Goal: Task Accomplishment & Management: Use online tool/utility

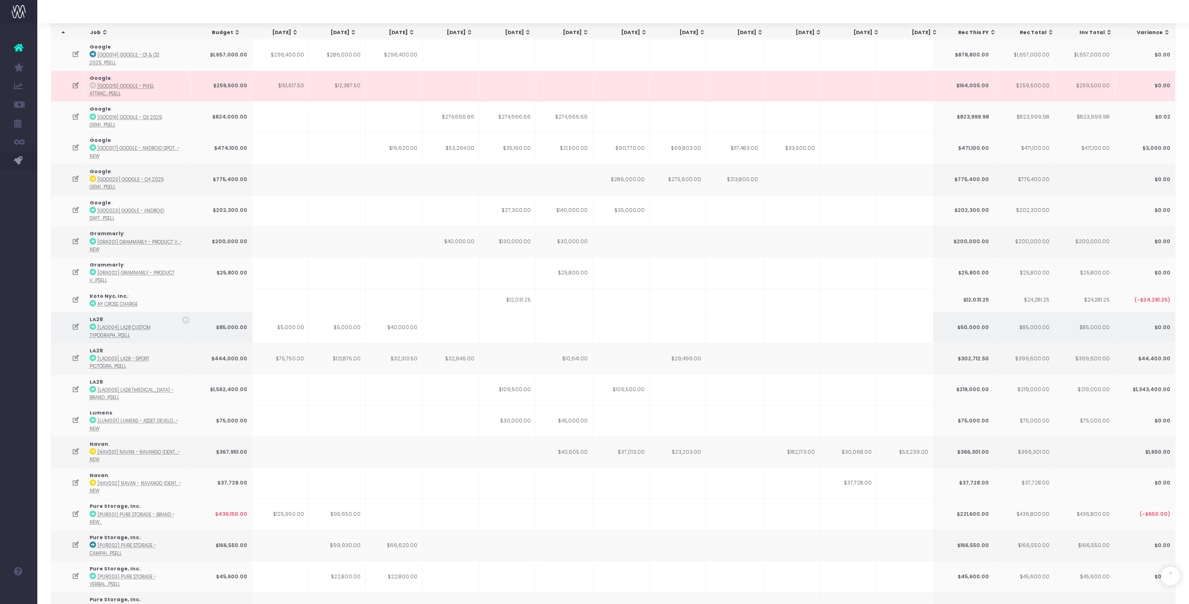
scroll to position [295, 0]
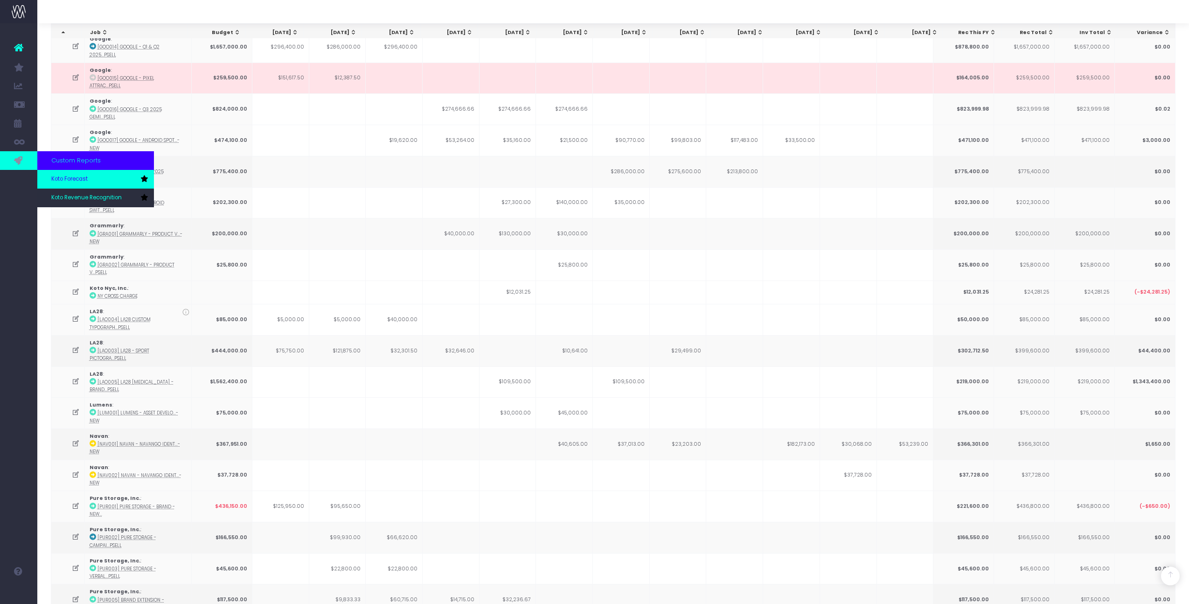
click at [66, 180] on span "Koto Forecast" at bounding box center [69, 179] width 36 height 8
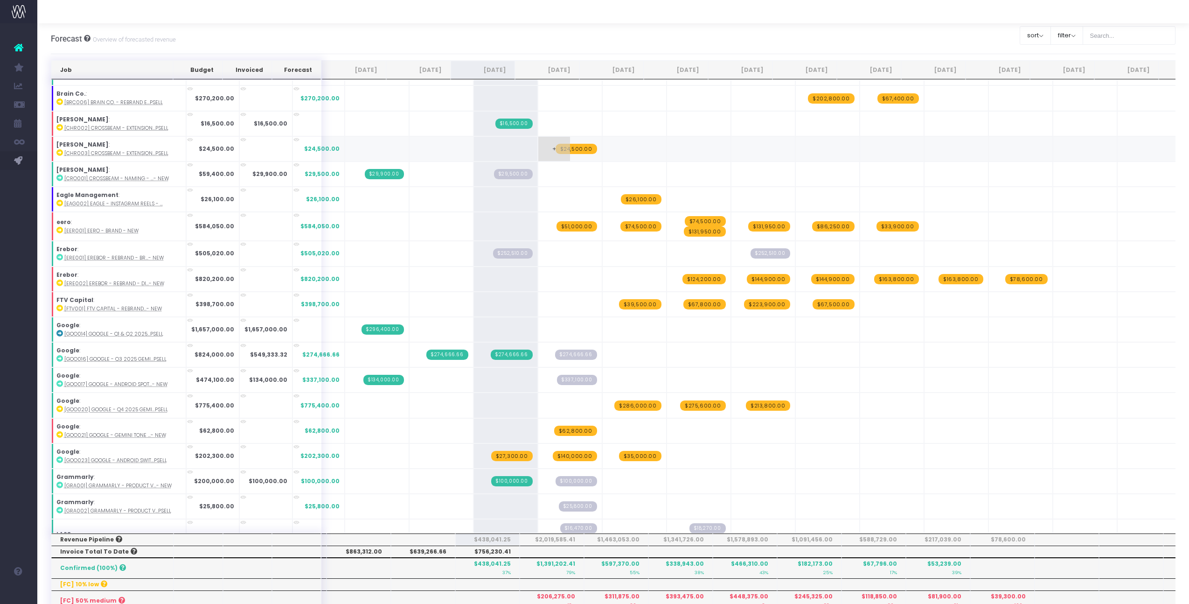
scroll to position [503, 0]
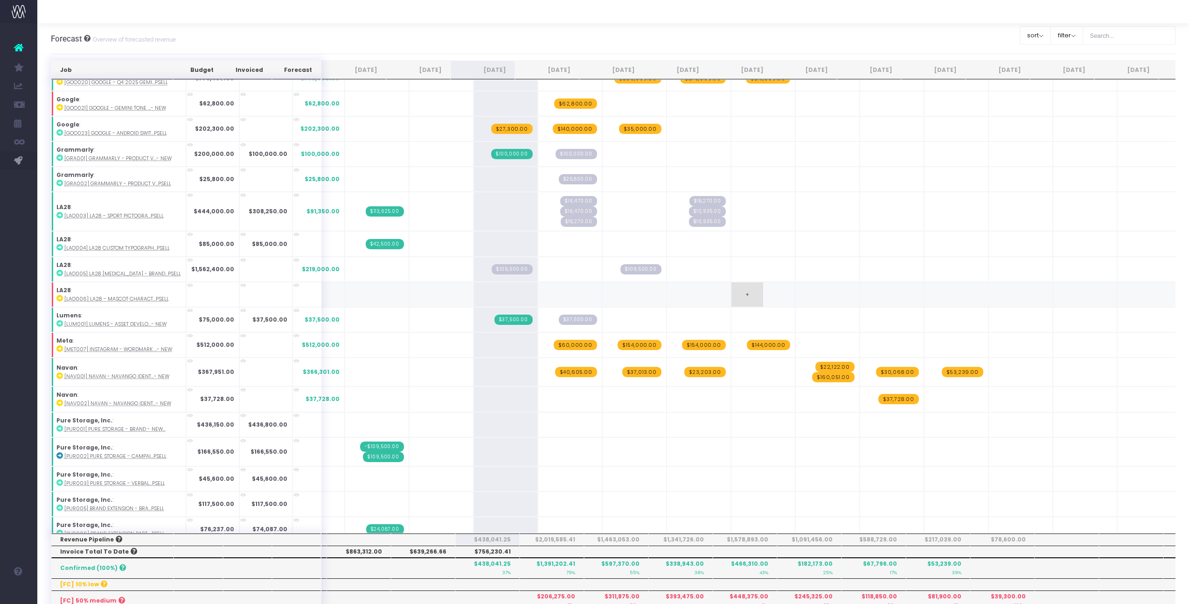
click at [736, 289] on span "+" at bounding box center [748, 294] width 32 height 24
click at [796, 294] on span "+" at bounding box center [812, 294] width 32 height 24
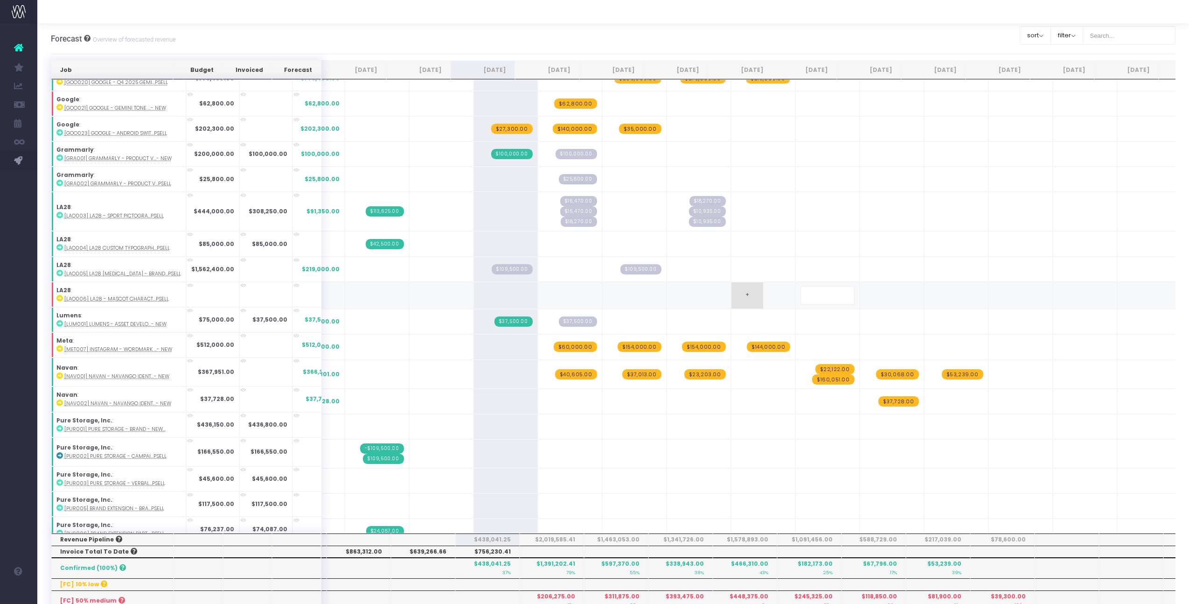
type input "126,222"
click at [858, 298] on div "Job Budget Invoiced Forecast [DATE] [DATE] [DATE] Sep [DATE] Nov [DATE] Jan [DA…" at bounding box center [614, 536] width 1126 height 953
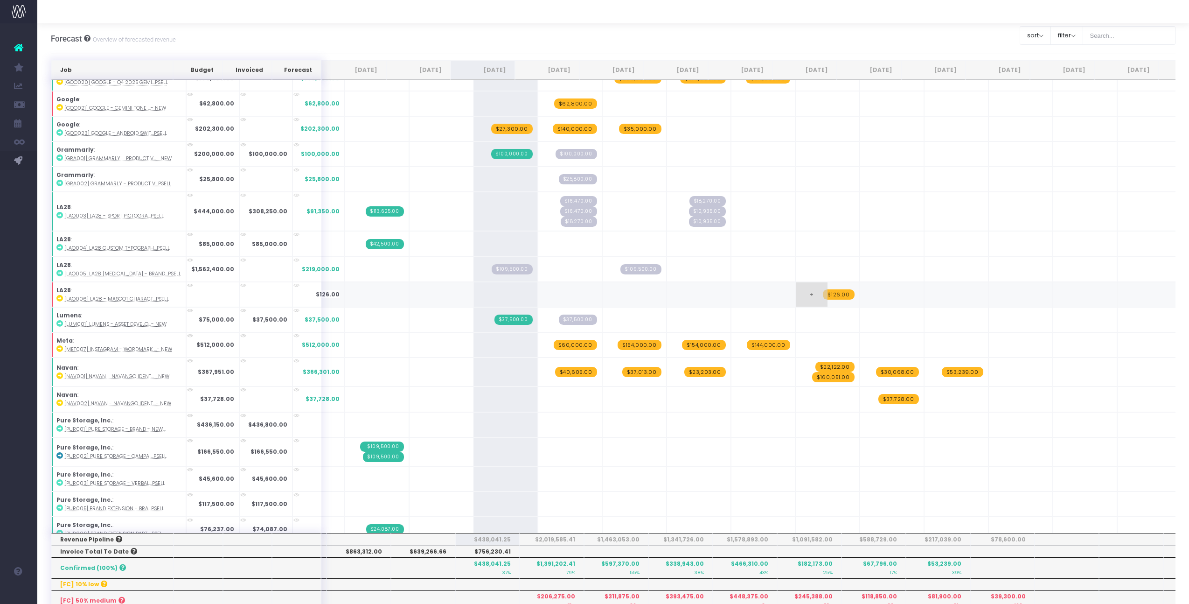
click at [823, 291] on span "$126.00" at bounding box center [838, 294] width 31 height 10
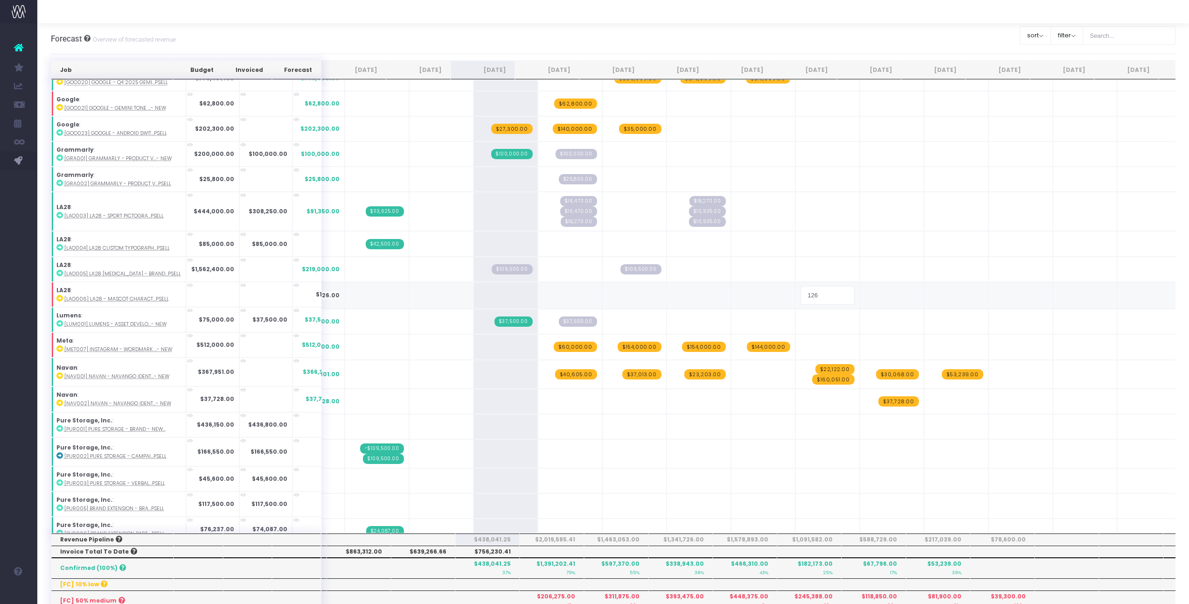
click at [809, 296] on input "126" at bounding box center [828, 295] width 54 height 19
click at [801, 293] on input "126,222" at bounding box center [828, 295] width 54 height 19
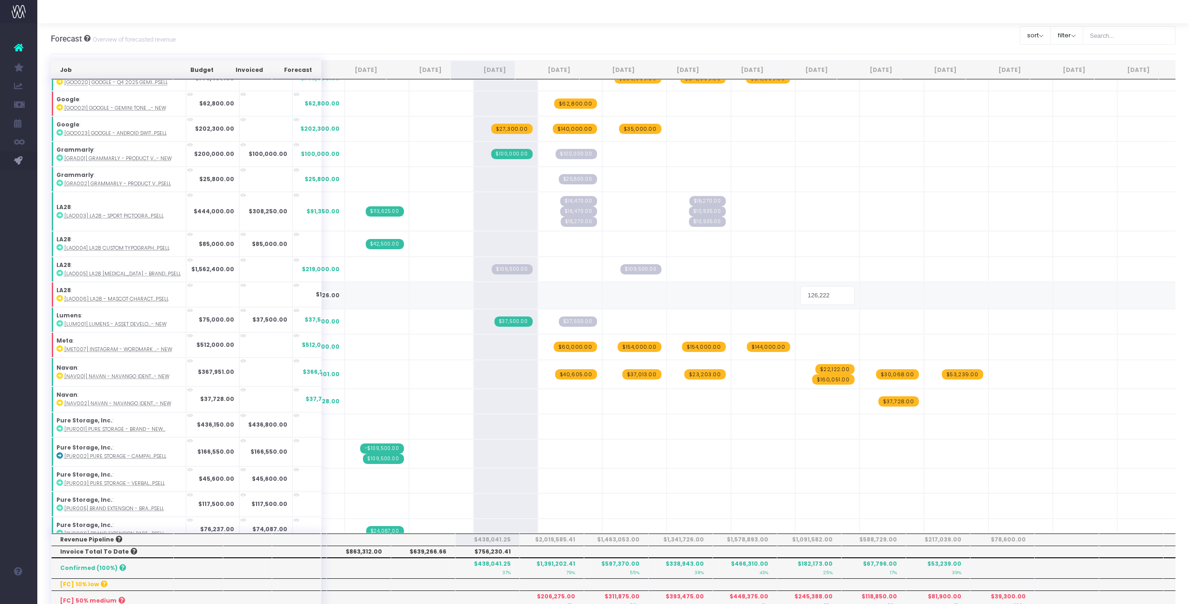
type input "126222"
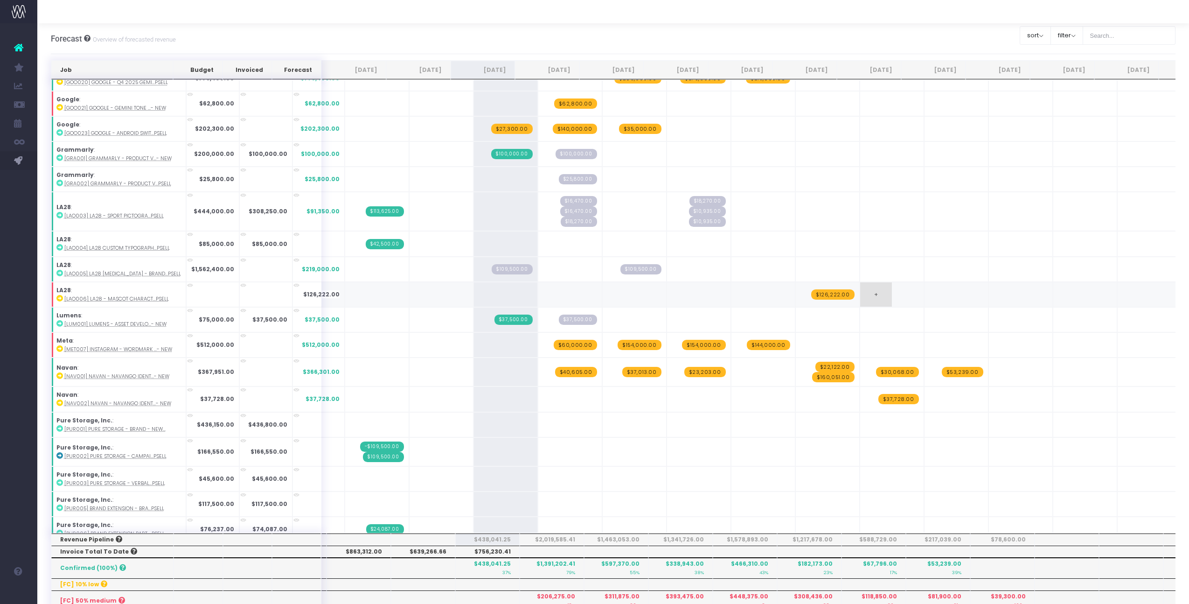
click at [868, 290] on span "+" at bounding box center [876, 294] width 32 height 24
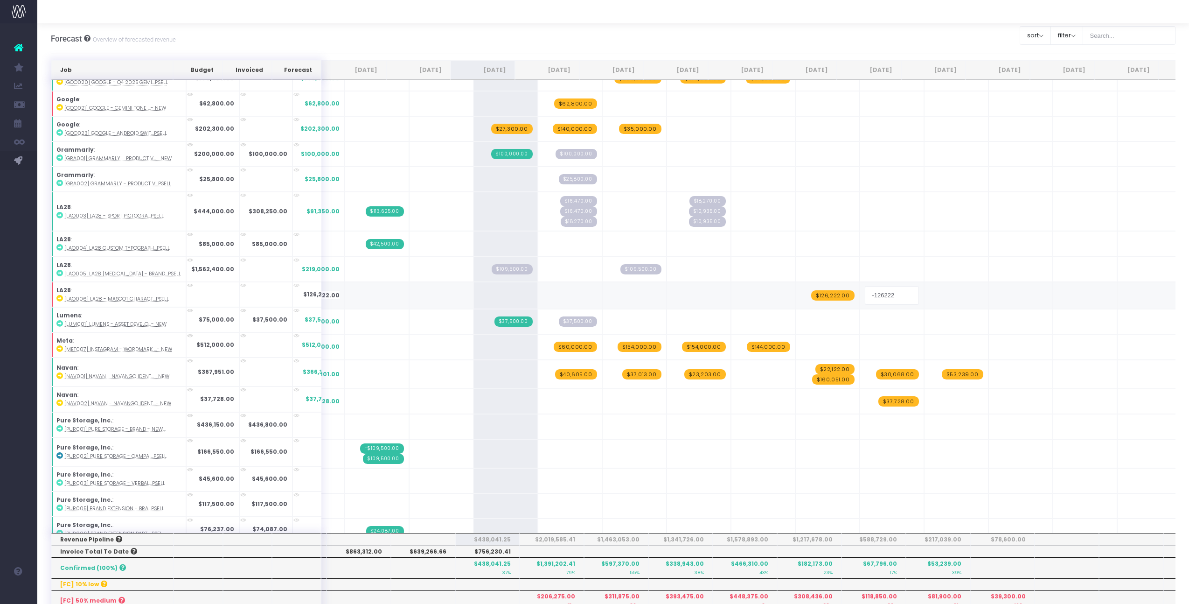
click at [865, 294] on input "-126222" at bounding box center [892, 295] width 54 height 19
type input "126222"
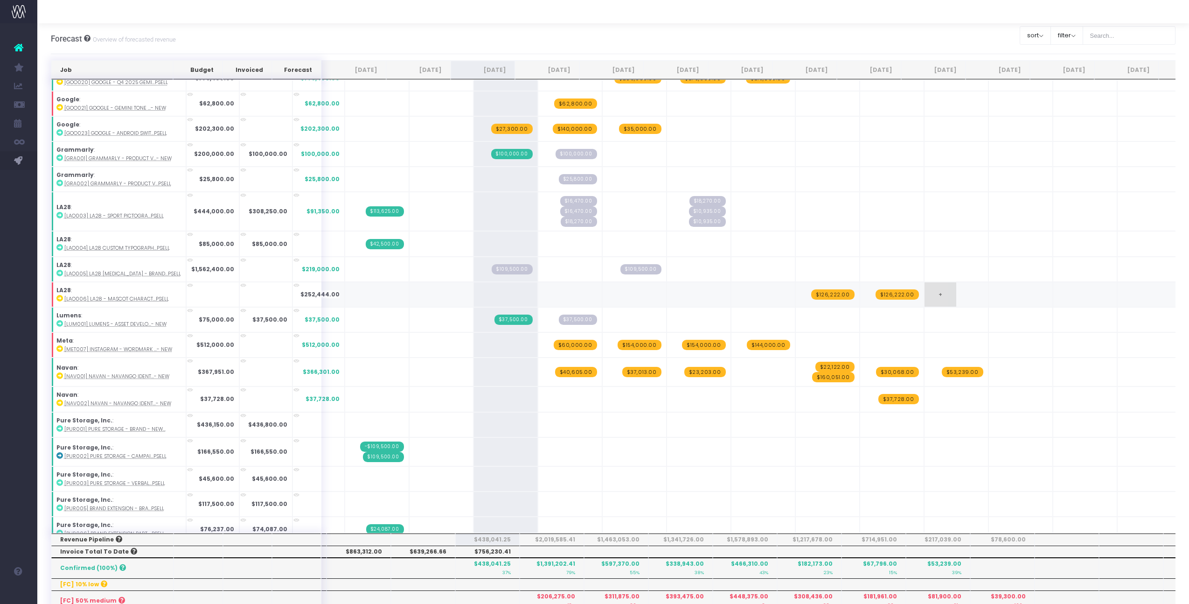
click at [935, 293] on td "+" at bounding box center [956, 294] width 64 height 25
click at [925, 294] on span "+" at bounding box center [941, 294] width 32 height 24
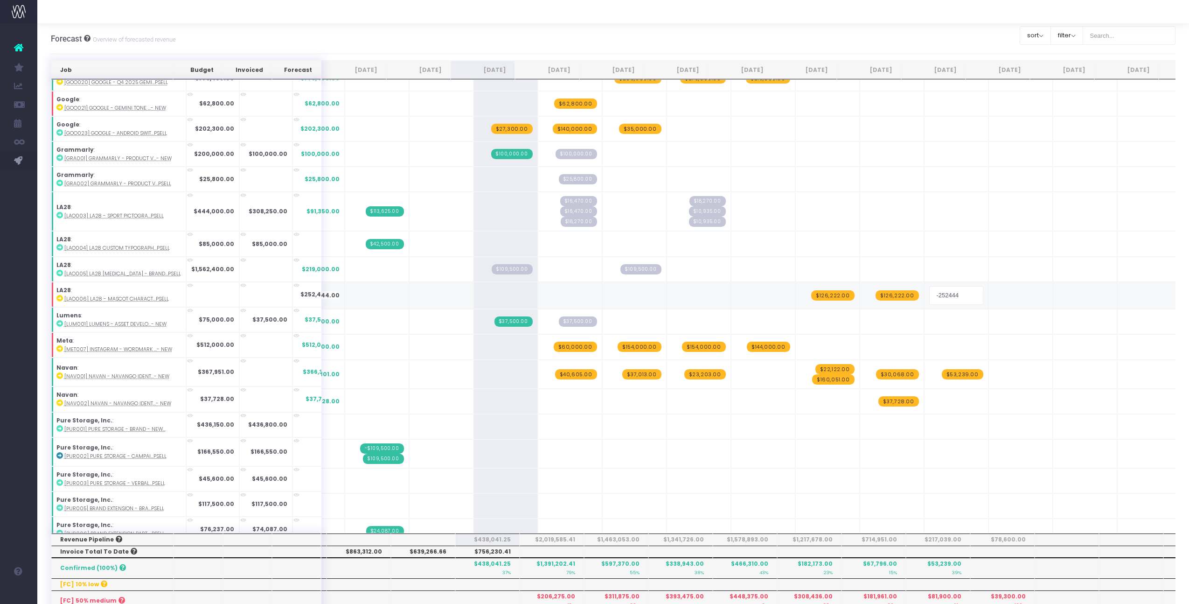
click at [930, 294] on input "-252444" at bounding box center [957, 295] width 54 height 19
click at [930, 294] on input "126,222" at bounding box center [957, 295] width 54 height 19
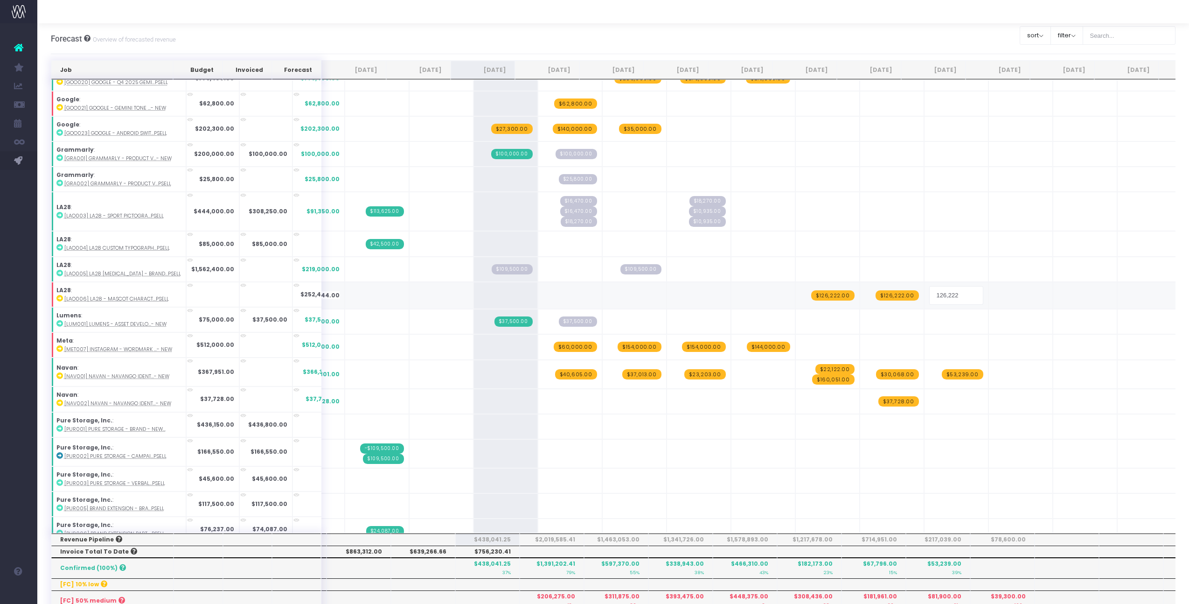
type input "126222"
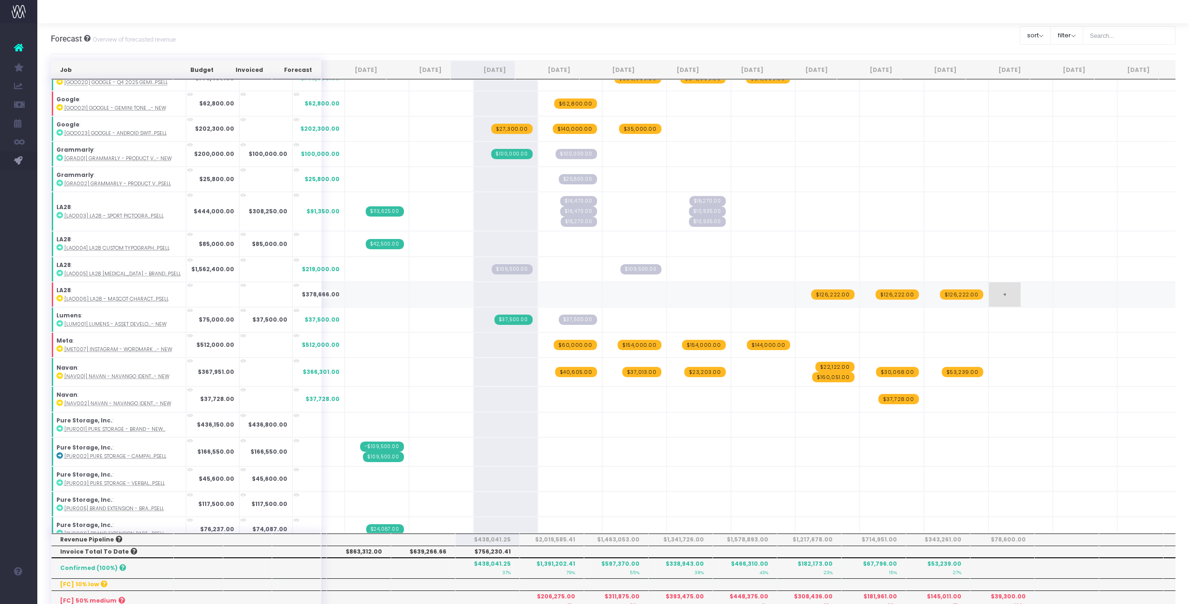
click at [1000, 295] on td "+" at bounding box center [1021, 294] width 64 height 25
click at [993, 295] on span "+" at bounding box center [1005, 294] width 32 height 24
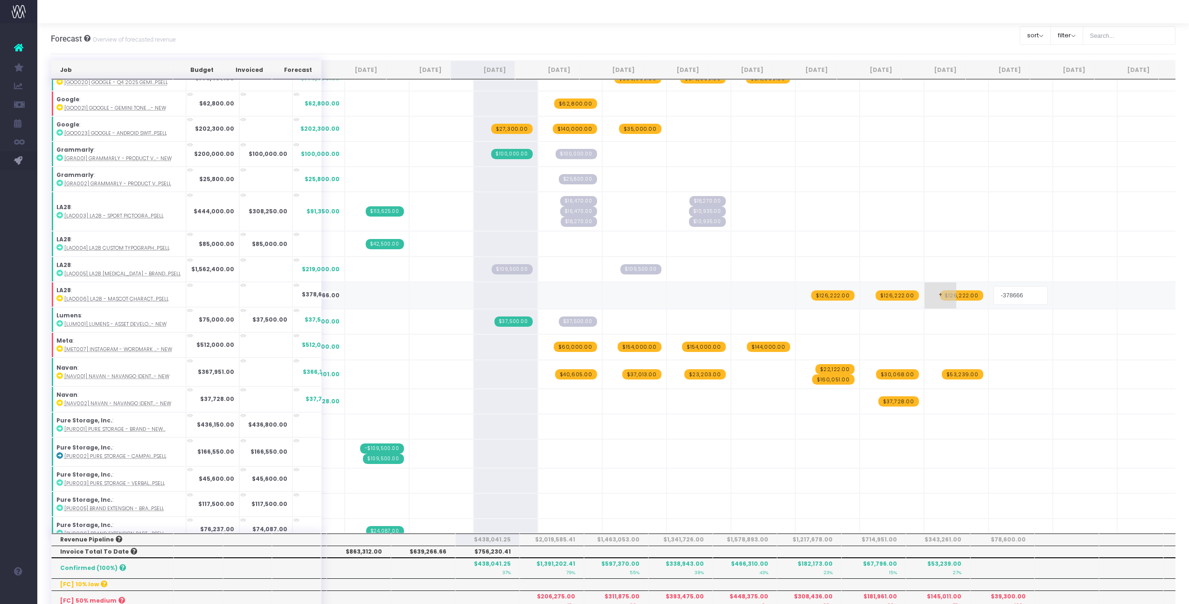
drag, startPoint x: 1005, startPoint y: 295, endPoint x: 963, endPoint y: 295, distance: 42.0
click at [963, 295] on tr "LA28 : [LAO006] LA28 - Mascot Charact...psell $378,666.00 + + + + + + $126,222.…" at bounding box center [648, 295] width 1195 height 27
click at [994, 294] on input "126,222" at bounding box center [1021, 295] width 54 height 19
type input "126222"
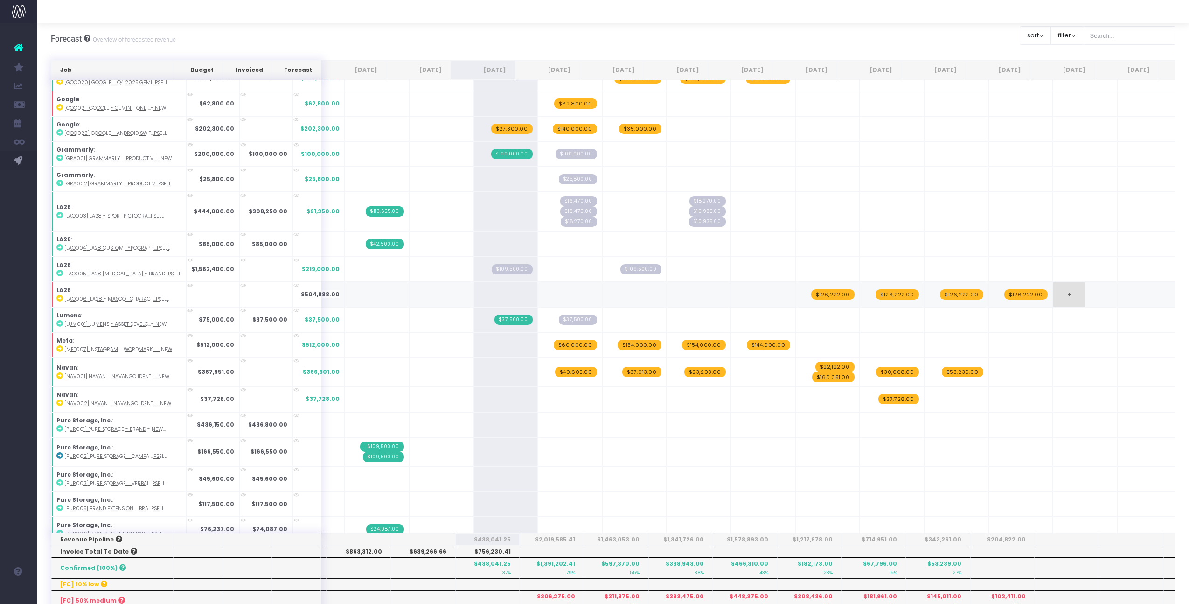
click at [1074, 297] on td "+" at bounding box center [1085, 294] width 64 height 25
click at [1063, 293] on td "+" at bounding box center [1085, 294] width 64 height 25
click at [1054, 295] on span "+" at bounding box center [1070, 294] width 32 height 24
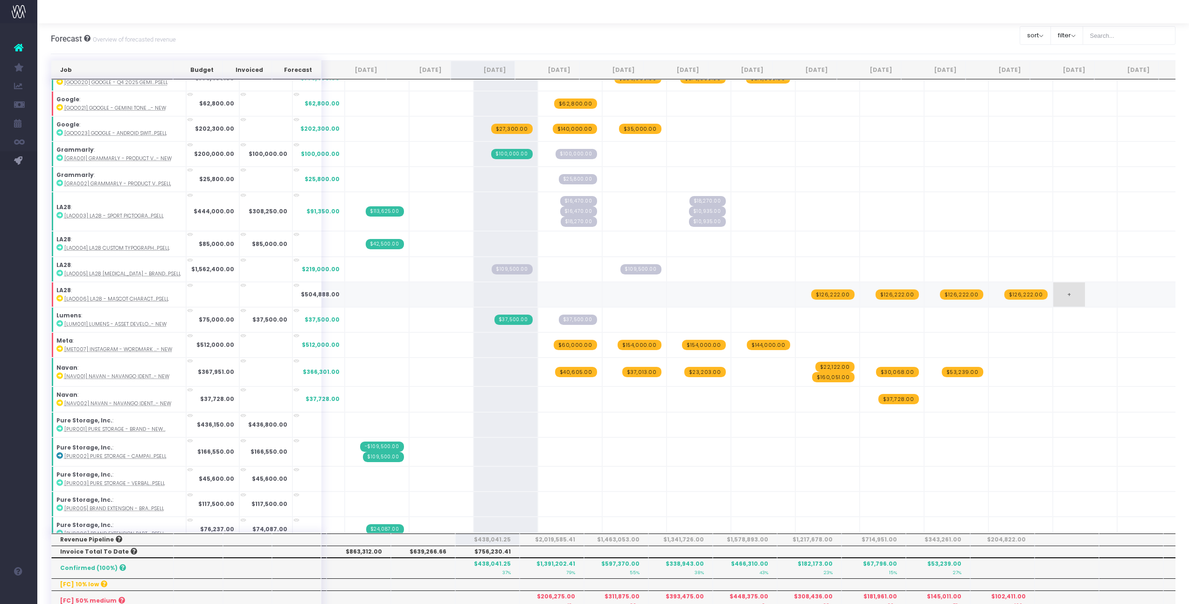
click at [1054, 295] on span "+" at bounding box center [1070, 294] width 32 height 24
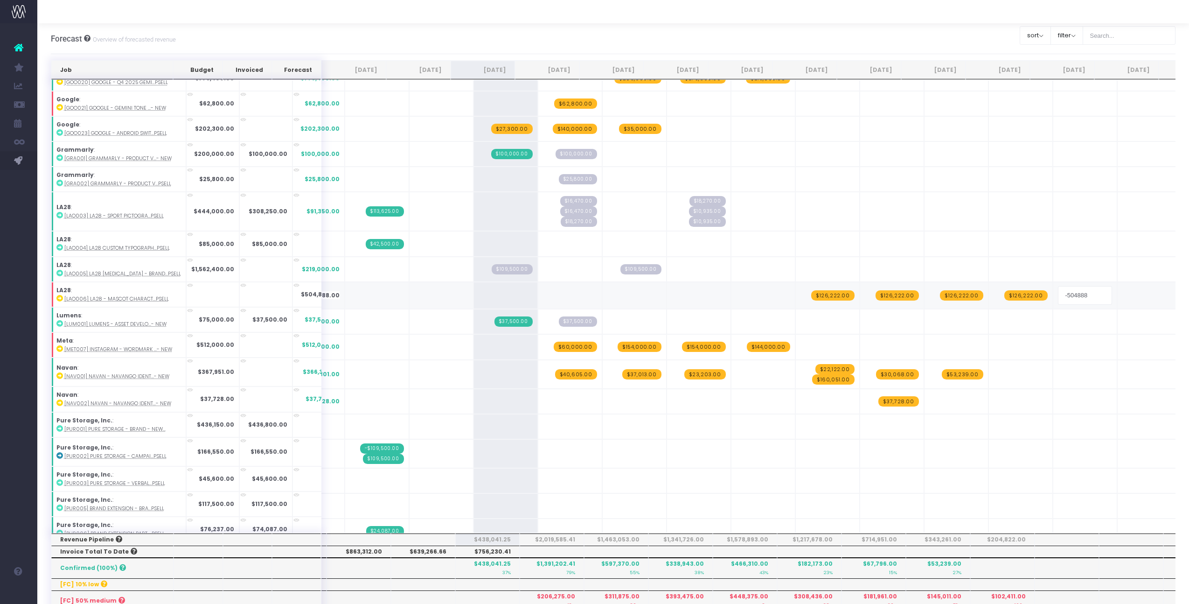
drag, startPoint x: 1071, startPoint y: 292, endPoint x: 1034, endPoint y: 292, distance: 37.3
click at [1053, 292] on td "-504888" at bounding box center [1085, 295] width 64 height 27
type input "126222"
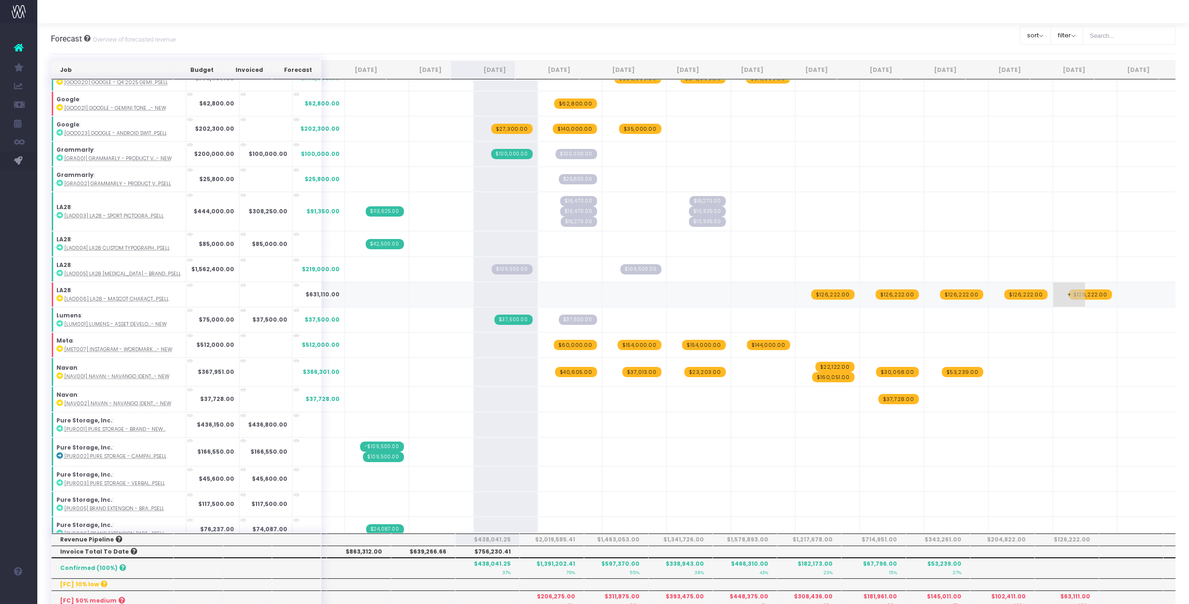
scroll to position [0, 48]
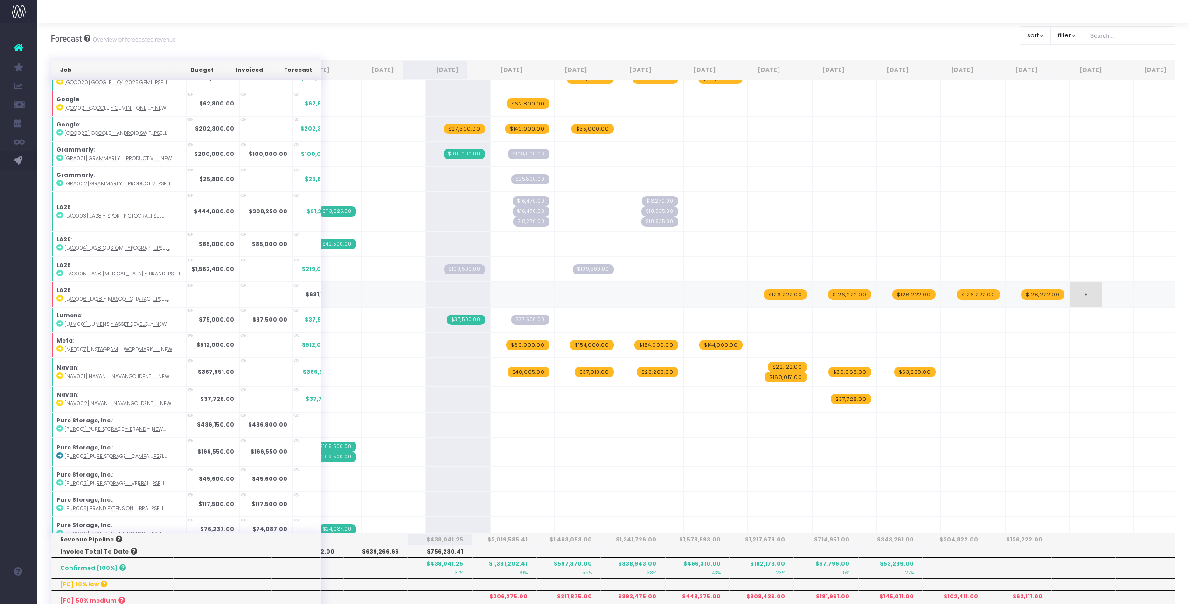
click at [1083, 294] on td "+" at bounding box center [1102, 294] width 64 height 25
click at [1070, 294] on span "+" at bounding box center [1086, 294] width 32 height 24
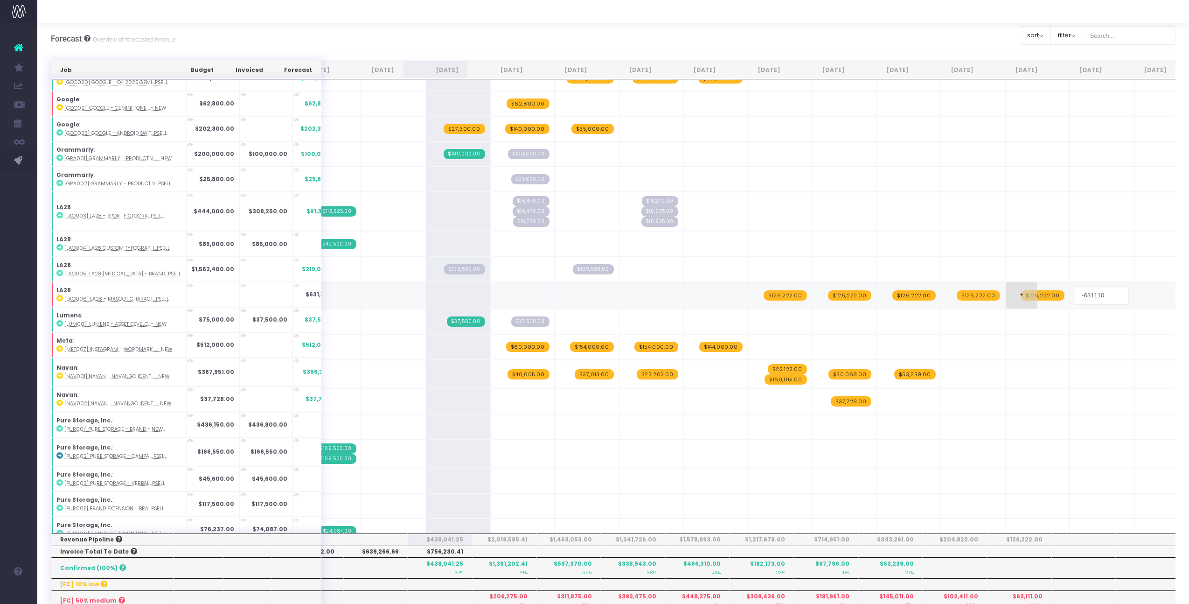
drag, startPoint x: 1084, startPoint y: 294, endPoint x: 1044, endPoint y: 294, distance: 39.7
click at [1044, 294] on tr "LA28 : [LAO006] LA28 - Mascot Charact...psell $631,110.00 + + + + + + $126,222.…" at bounding box center [601, 295] width 1195 height 27
type input "126222"
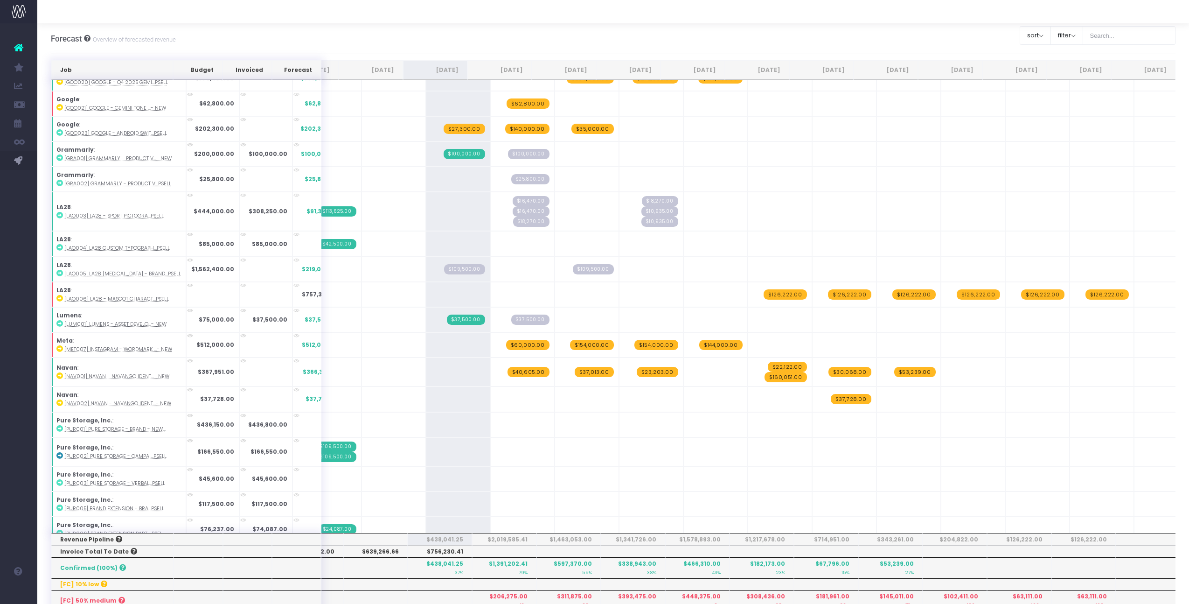
scroll to position [0, 7]
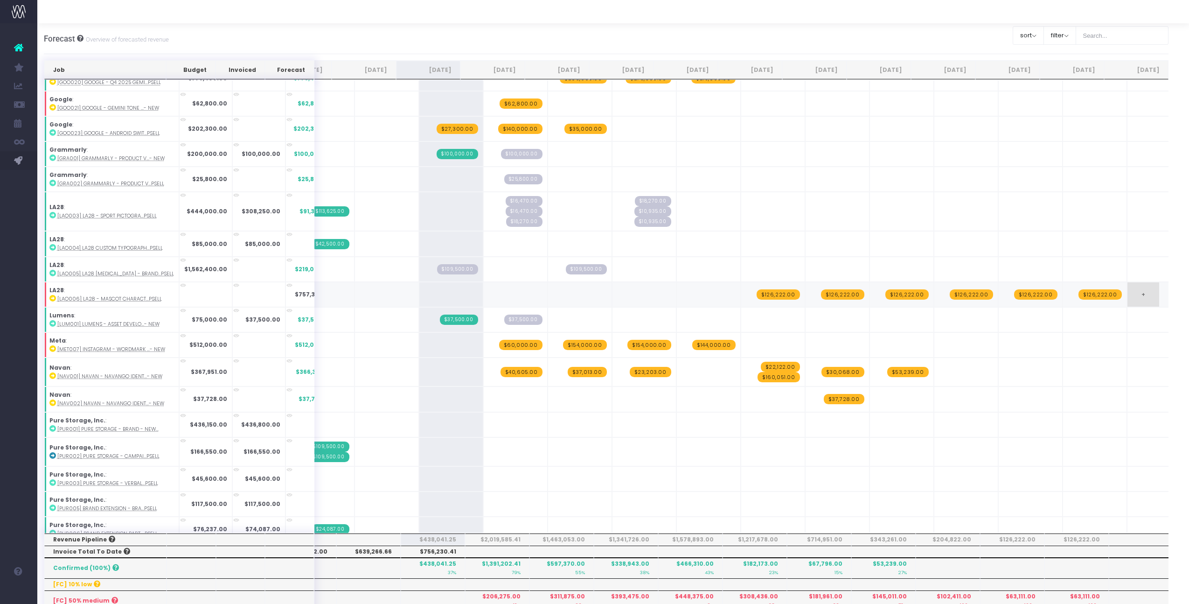
click at [1134, 283] on span "+" at bounding box center [1144, 294] width 32 height 24
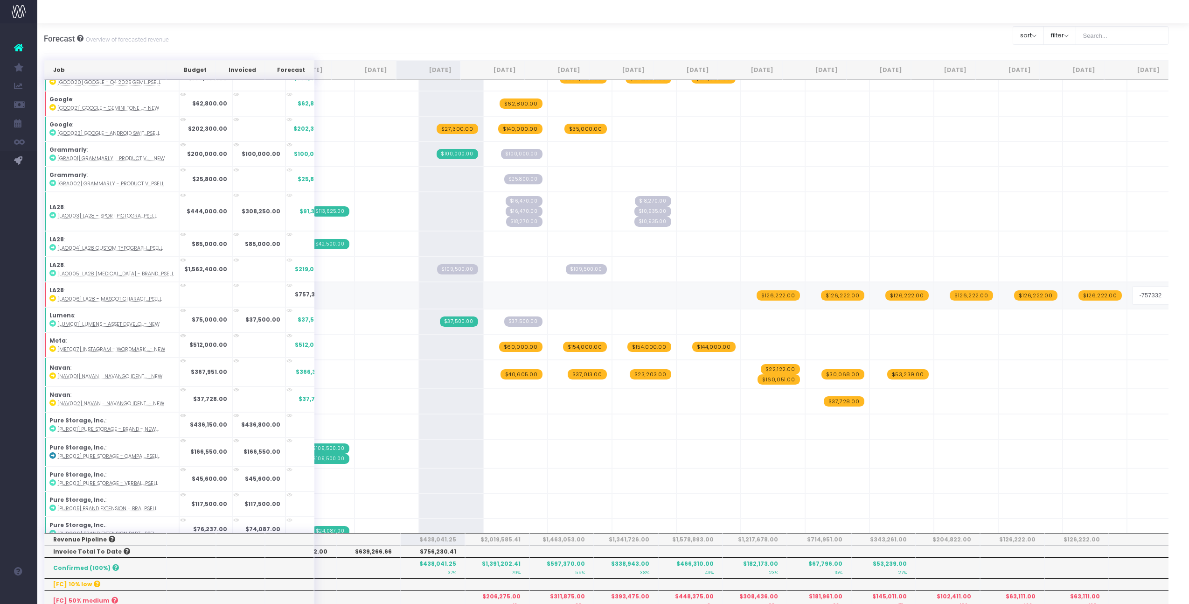
click at [1133, 292] on input "-757332" at bounding box center [1160, 295] width 54 height 19
click at [1133, 293] on input "126,222" at bounding box center [1160, 295] width 54 height 19
type input "126222"
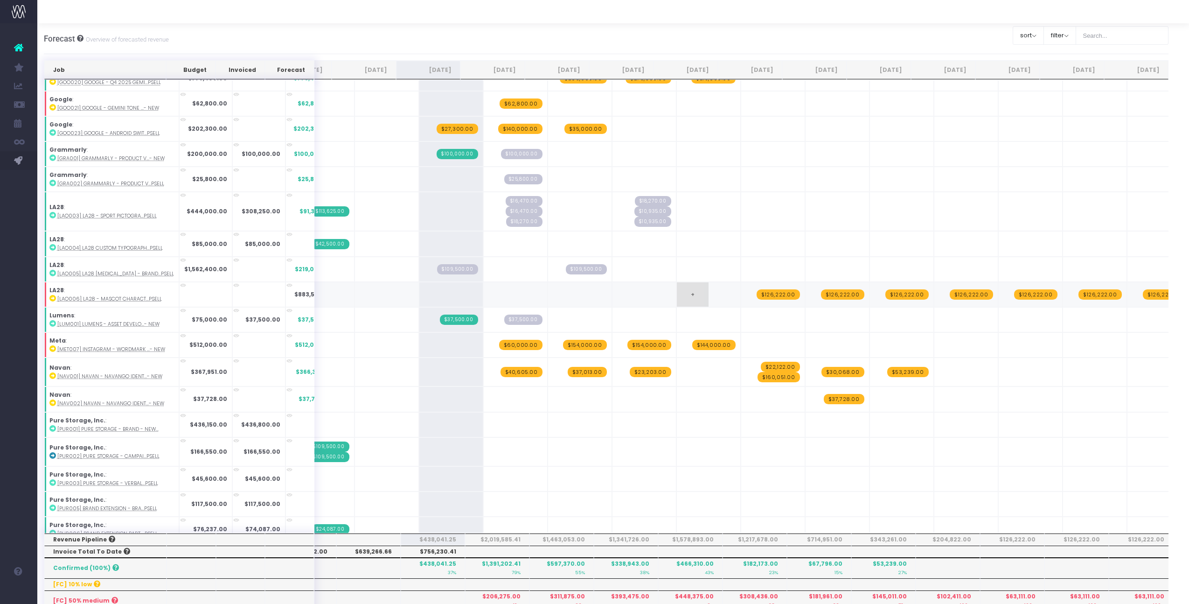
click at [677, 293] on span "+" at bounding box center [693, 294] width 32 height 24
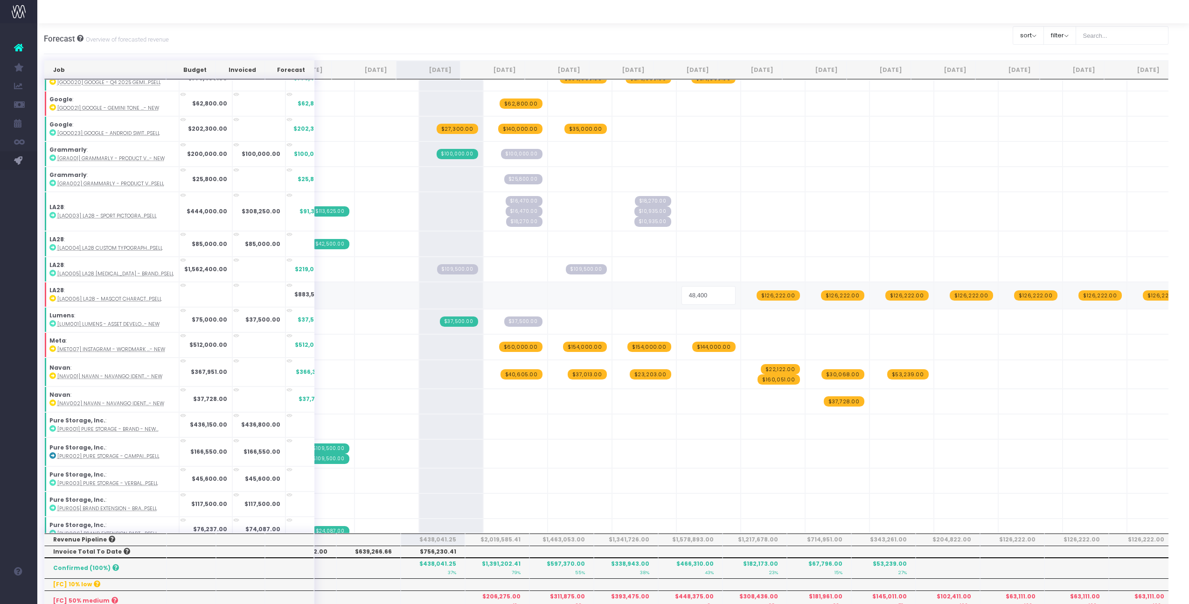
click at [682, 292] on input "48,400" at bounding box center [709, 295] width 54 height 19
type input "48400"
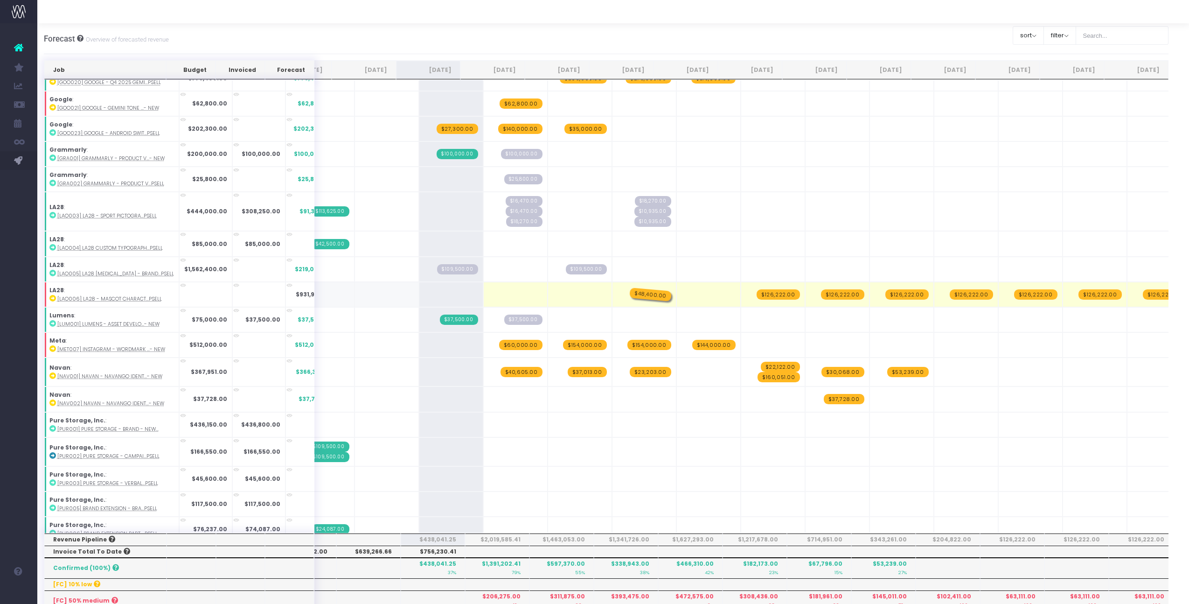
drag, startPoint x: 704, startPoint y: 296, endPoint x: 622, endPoint y: 296, distance: 81.2
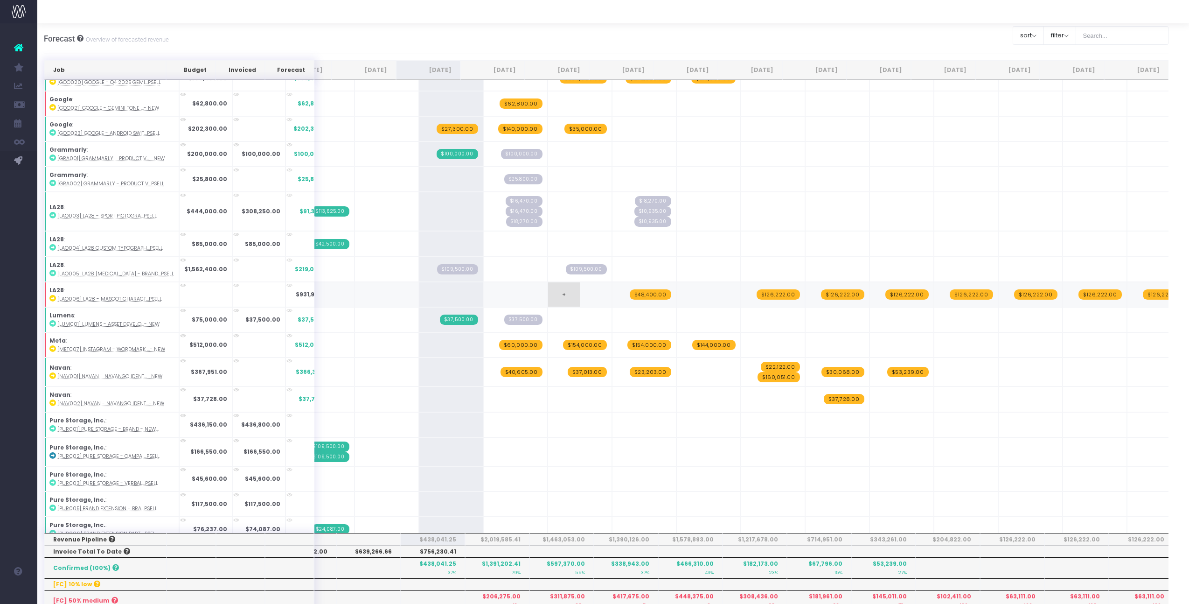
click at [568, 291] on td "+" at bounding box center [580, 294] width 64 height 25
click at [549, 294] on span "+" at bounding box center [564, 294] width 32 height 24
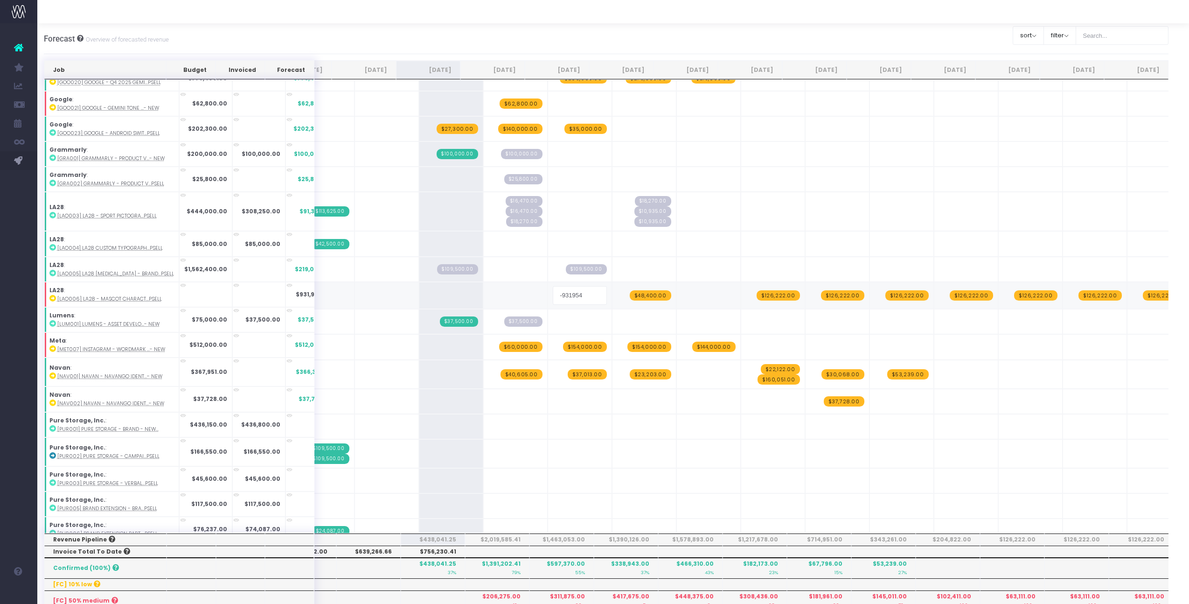
drag, startPoint x: 575, startPoint y: 293, endPoint x: 534, endPoint y: 293, distance: 40.6
click at [553, 293] on input "-931954" at bounding box center [580, 295] width 54 height 19
type input "48400"
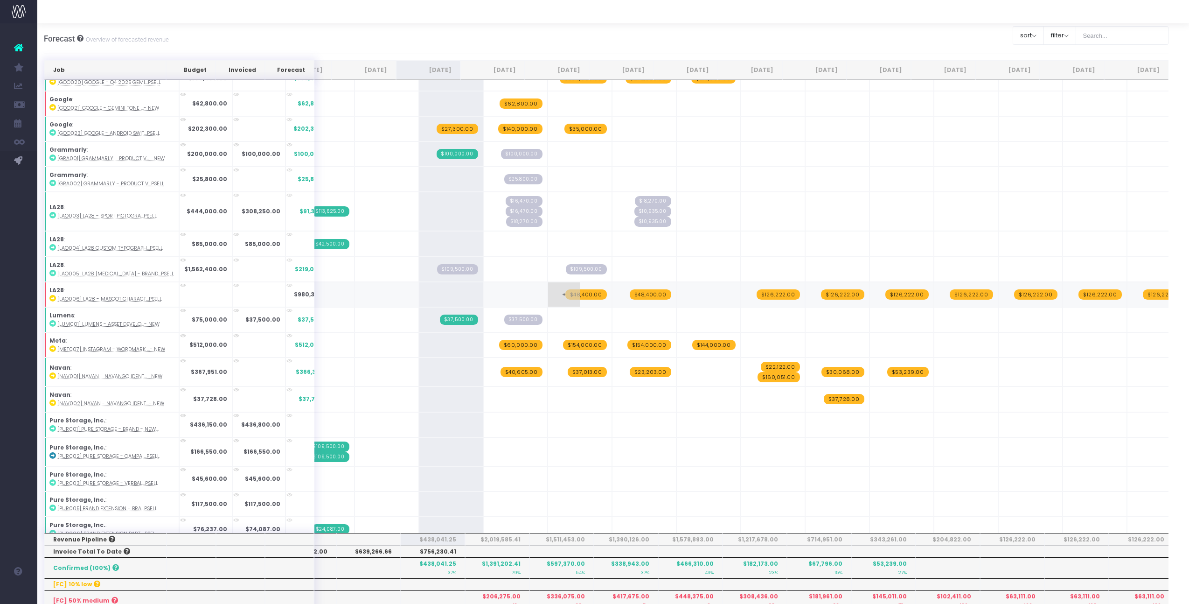
click at [548, 290] on span "+" at bounding box center [564, 294] width 32 height 24
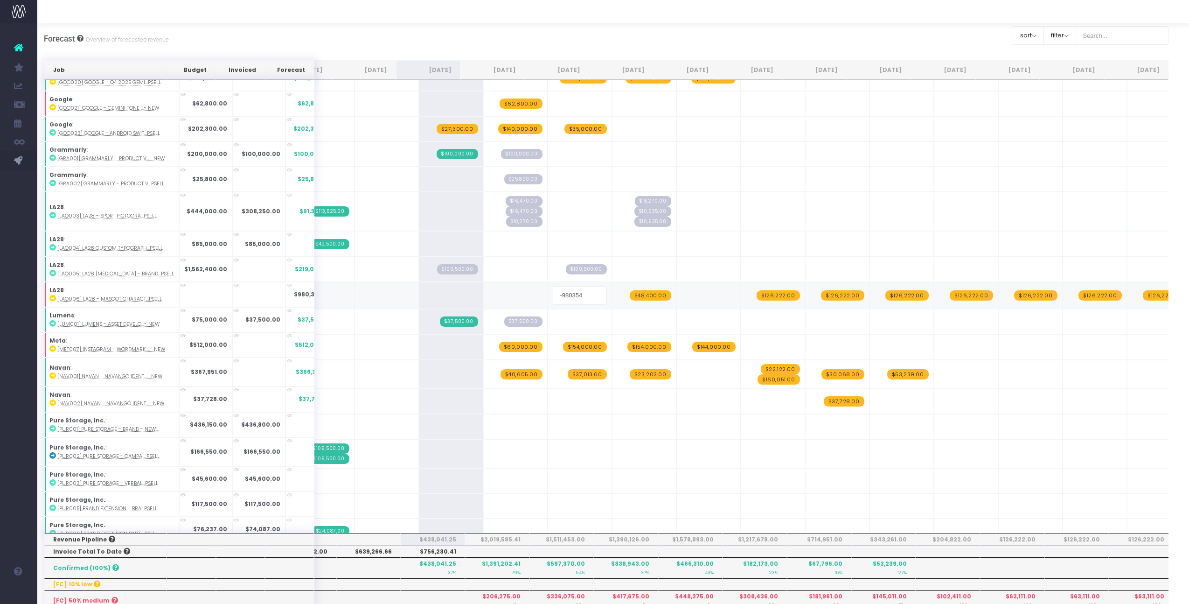
drag, startPoint x: 562, startPoint y: 294, endPoint x: 526, endPoint y: 294, distance: 35.9
click at [548, 294] on td "-980354" at bounding box center [580, 295] width 64 height 27
type input "39,250"
click at [511, 297] on div "Job Budget Invoiced Forecast [DATE] [DATE] [DATE] Sep [DATE] Nov [DATE] Jan [DA…" at bounding box center [607, 536] width 1126 height 953
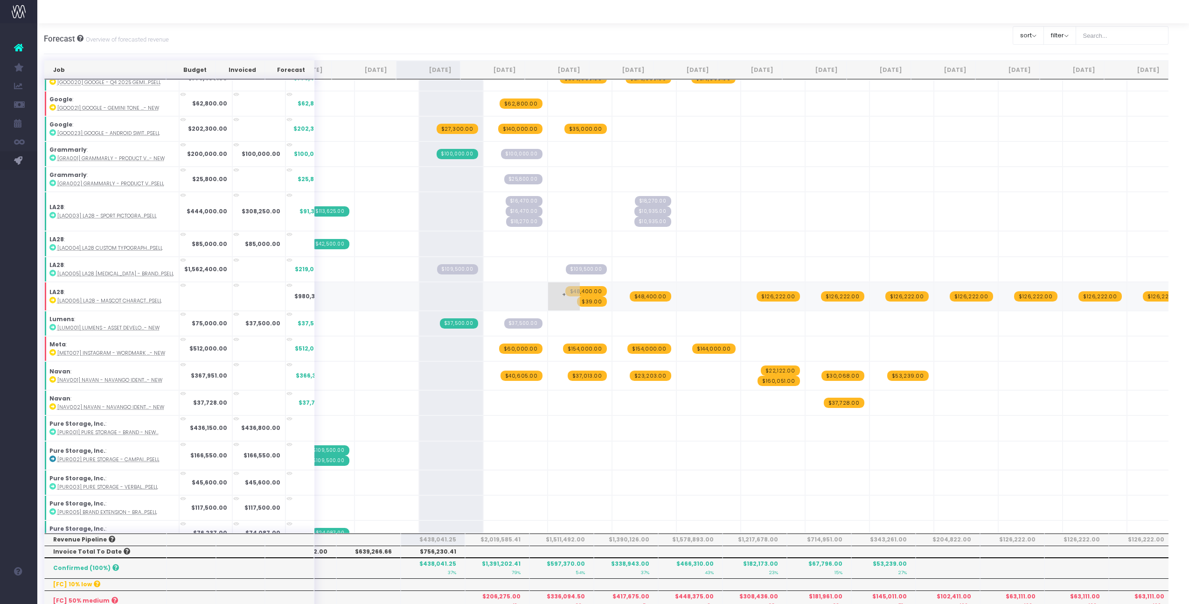
click at [577, 300] on span "$39.00" at bounding box center [592, 301] width 30 height 10
click at [562, 295] on input "39" at bounding box center [580, 296] width 54 height 19
click at [553, 294] on input "39,250" at bounding box center [580, 296] width 54 height 19
type input "39250"
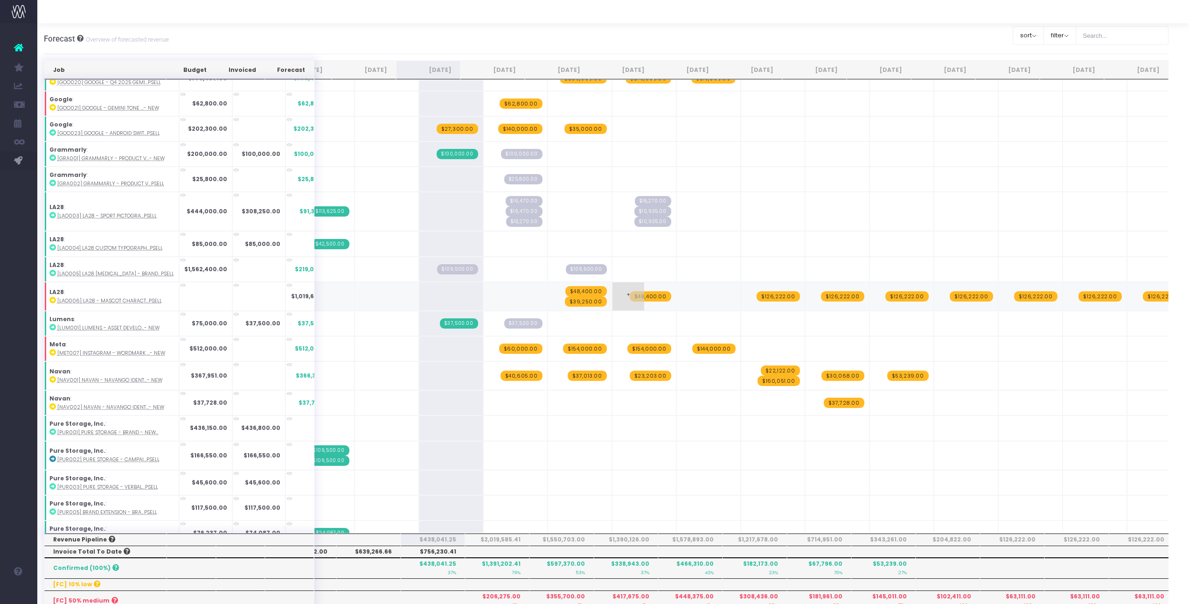
click at [639, 305] on td "+ $48,400.00" at bounding box center [644, 296] width 64 height 29
click at [613, 298] on span "+" at bounding box center [629, 296] width 32 height 28
type input "39250"
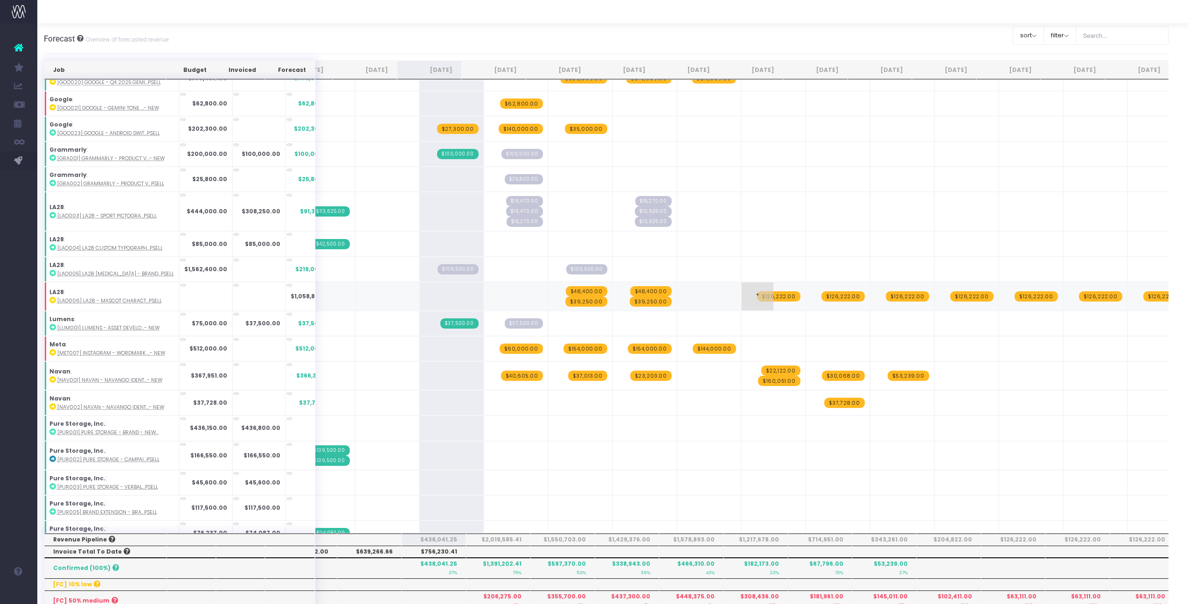
click at [742, 301] on span "+" at bounding box center [758, 296] width 32 height 28
drag, startPoint x: 768, startPoint y: 294, endPoint x: 706, endPoint y: 294, distance: 62.1
click at [706, 294] on tr "LA28 : [LAO006] LA28 - Mascot Charact...psell $1,058,854.00 + + + $48,400.00 $3…" at bounding box center [595, 296] width 1196 height 29
click at [747, 295] on input "49,875" at bounding box center [774, 296] width 54 height 19
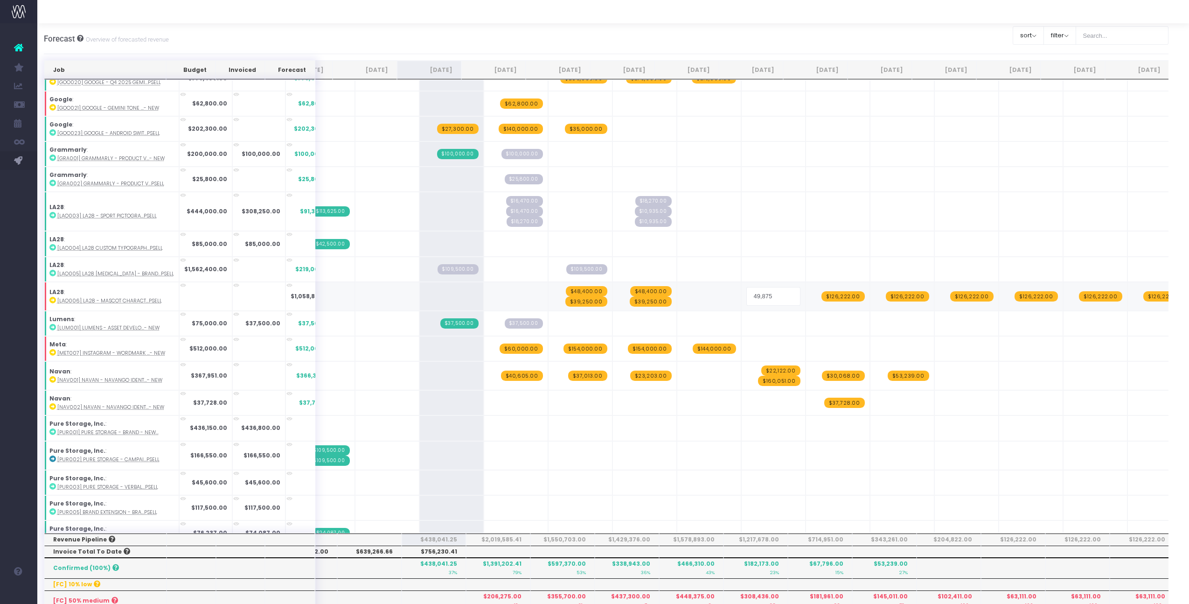
type input "49875"
click at [747, 294] on input "49875" at bounding box center [774, 296] width 54 height 19
click at [836, 301] on td "+ $126,222.00" at bounding box center [837, 296] width 64 height 29
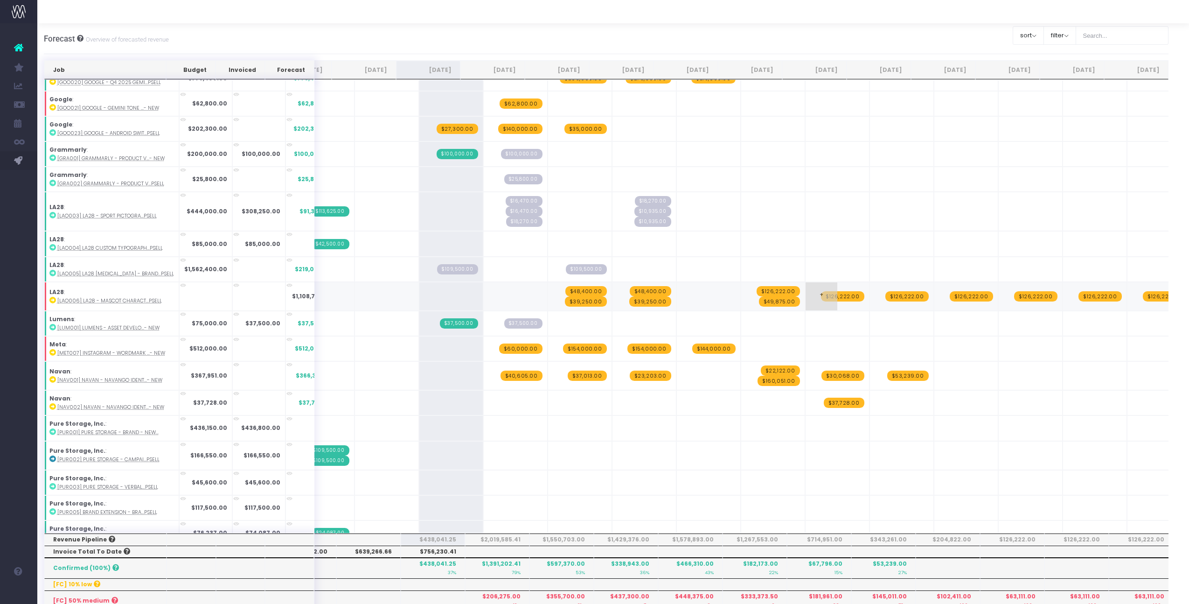
click at [836, 301] on td "+ $126,222.00" at bounding box center [837, 296] width 64 height 29
click at [806, 295] on span "+" at bounding box center [822, 296] width 32 height 28
type input "49875"
click at [871, 303] on span "+" at bounding box center [886, 296] width 32 height 28
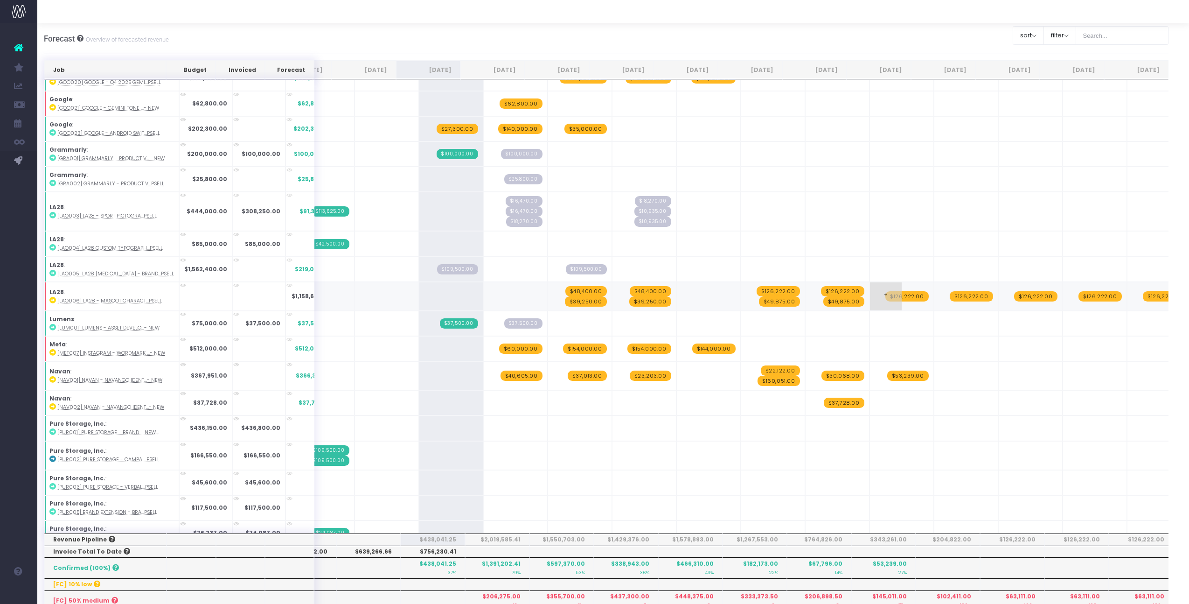
click at [871, 303] on span "+" at bounding box center [886, 296] width 32 height 28
type input "49875"
click at [935, 300] on span "+" at bounding box center [951, 296] width 32 height 28
type input "49875"
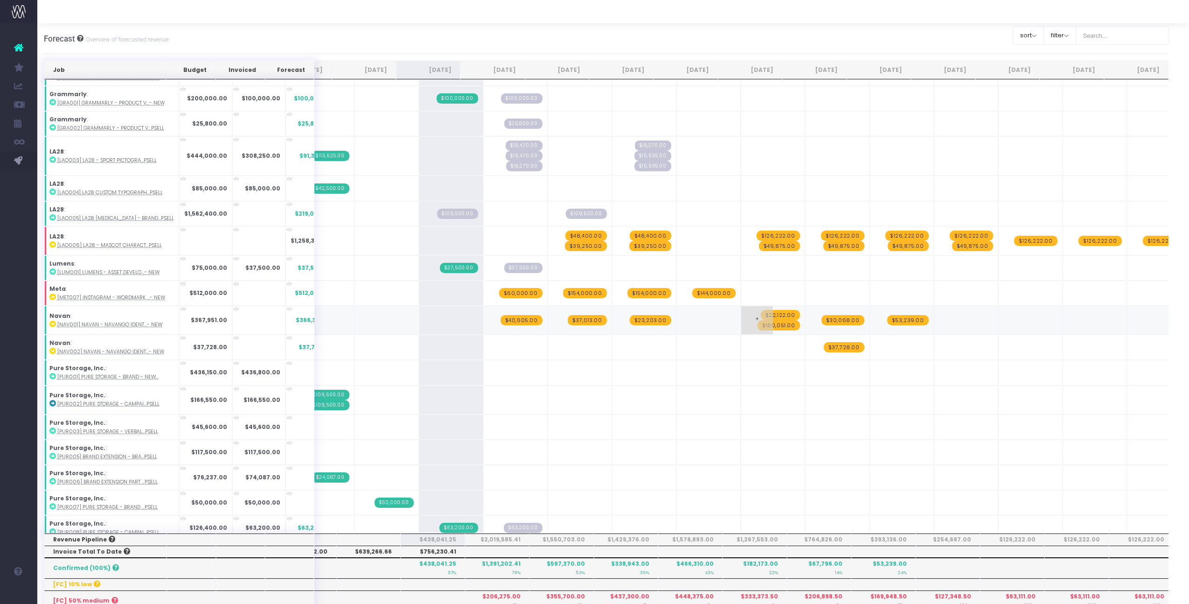
scroll to position [0, 48]
click at [870, 239] on span "+" at bounding box center [886, 241] width 32 height 28
click at [874, 241] on input "73,125" at bounding box center [901, 240] width 54 height 19
type input "73125"
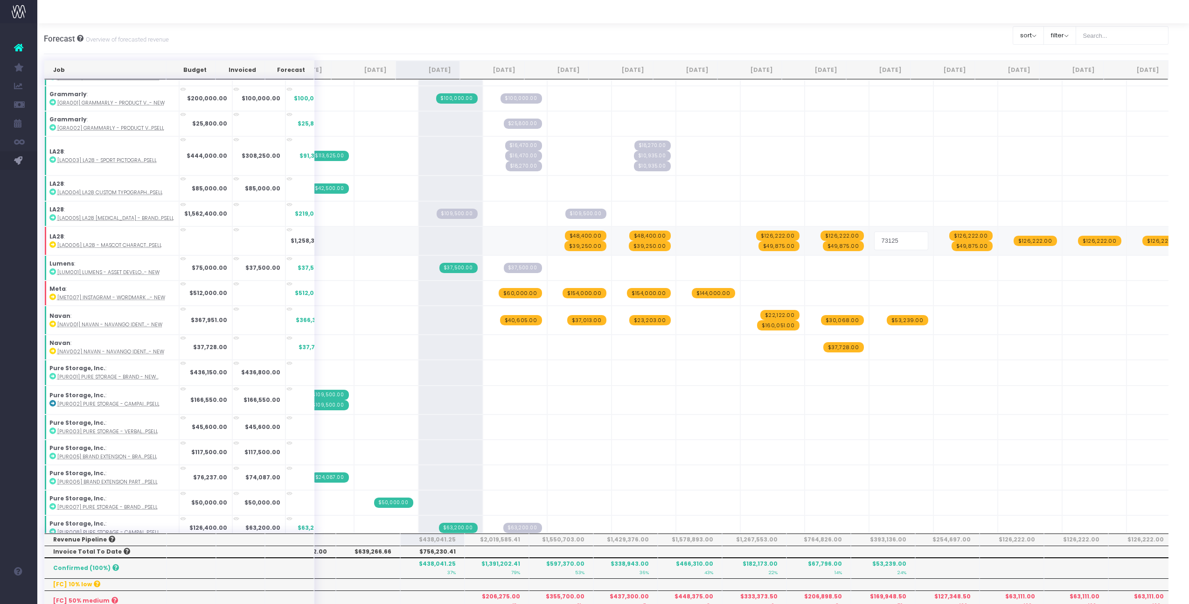
click at [874, 241] on input "73125" at bounding box center [901, 240] width 54 height 19
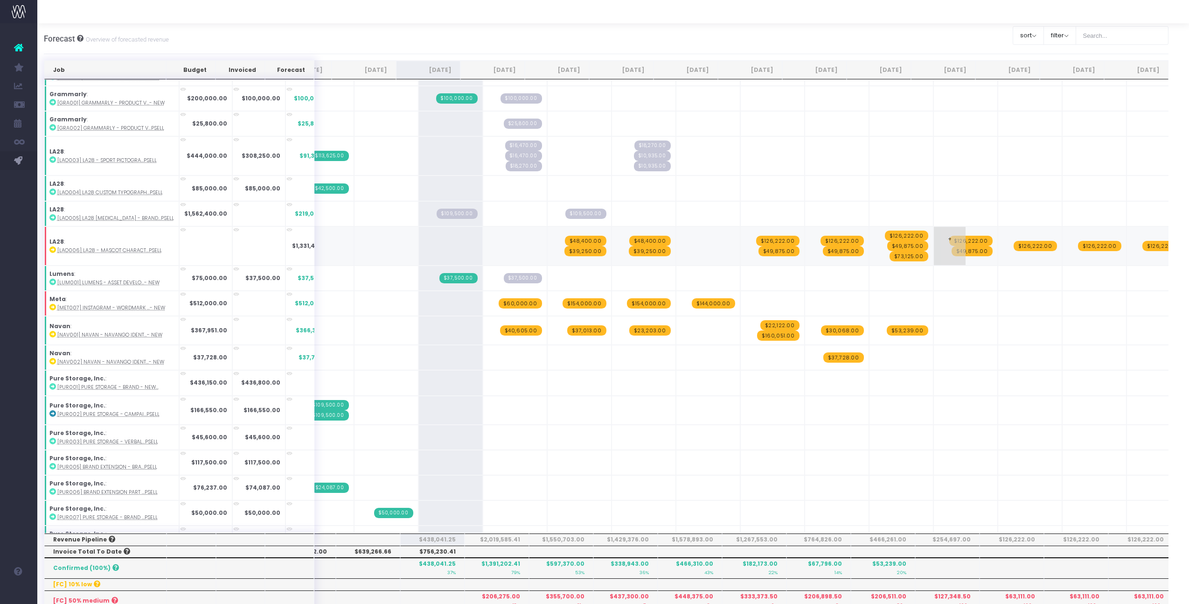
scroll to position [0, 48]
click at [960, 257] on td "+ $126,222.00 $49,875.00" at bounding box center [966, 245] width 64 height 39
click at [935, 257] on span "+" at bounding box center [951, 246] width 32 height 38
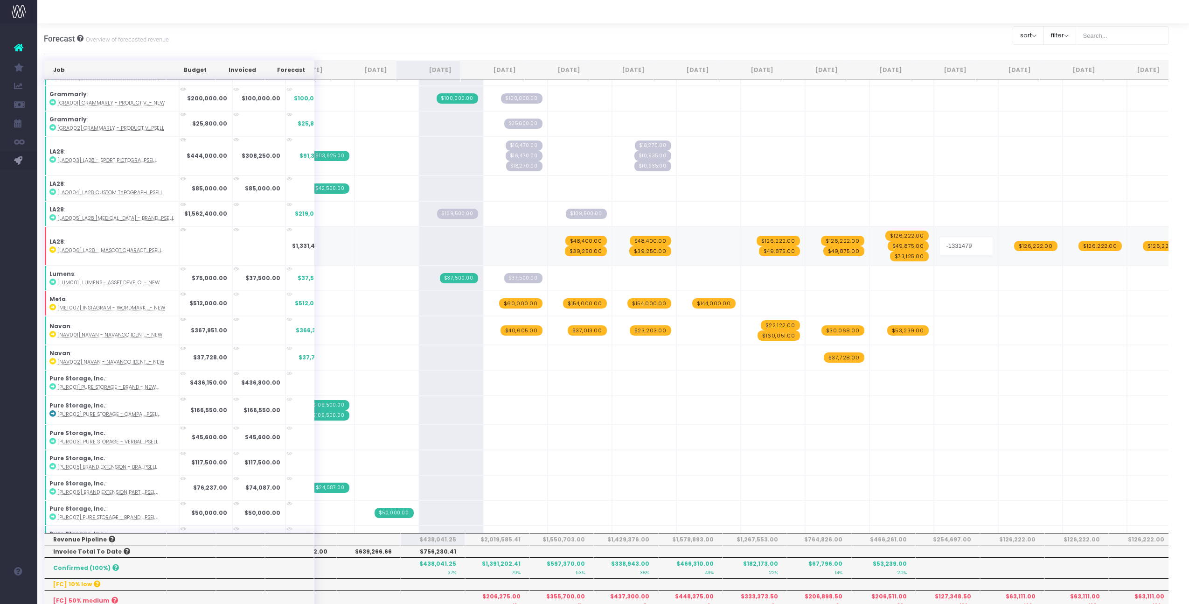
type input "73125"
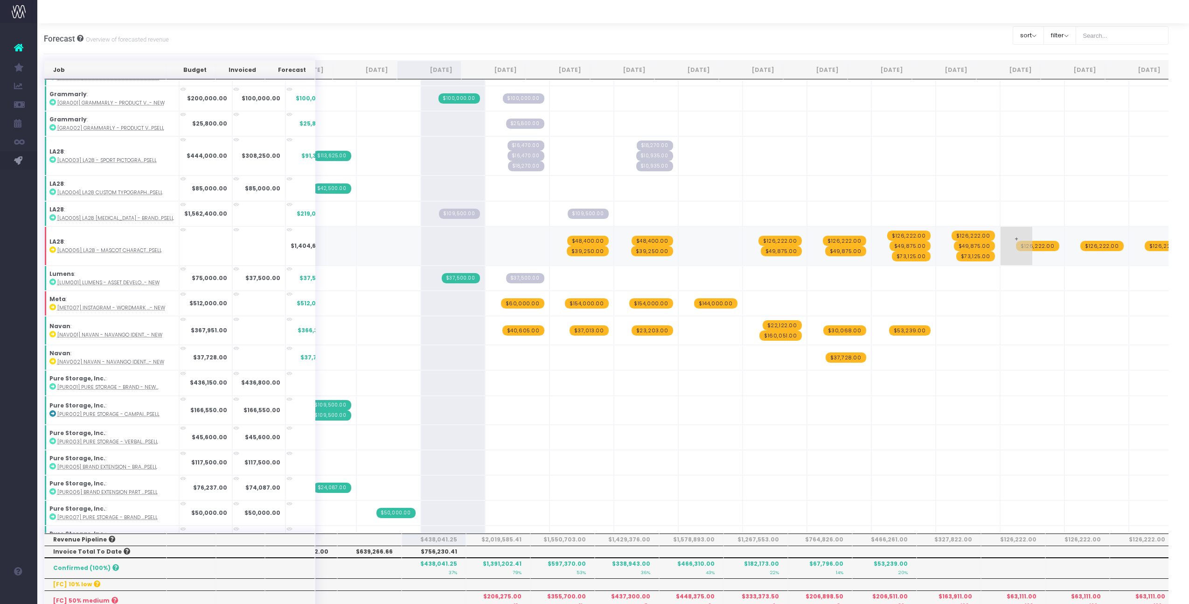
click at [1001, 253] on span "+" at bounding box center [1017, 246] width 32 height 38
type input "73125"
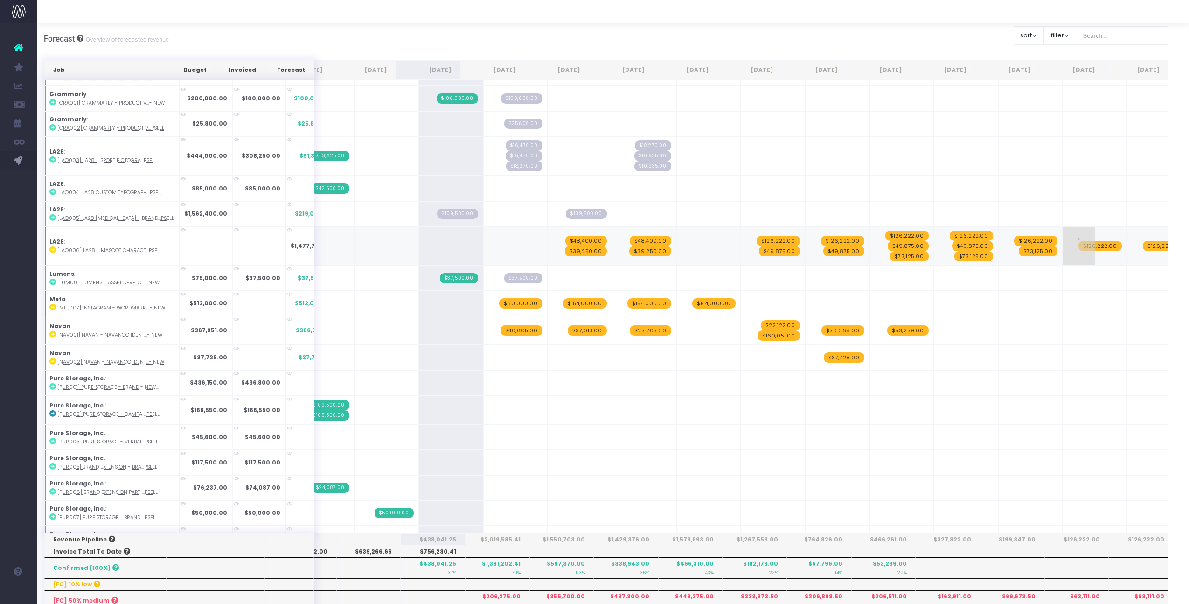
click at [1063, 252] on span "+" at bounding box center [1079, 246] width 32 height 38
type input "73125"
click at [1063, 252] on span "+" at bounding box center [1079, 246] width 32 height 38
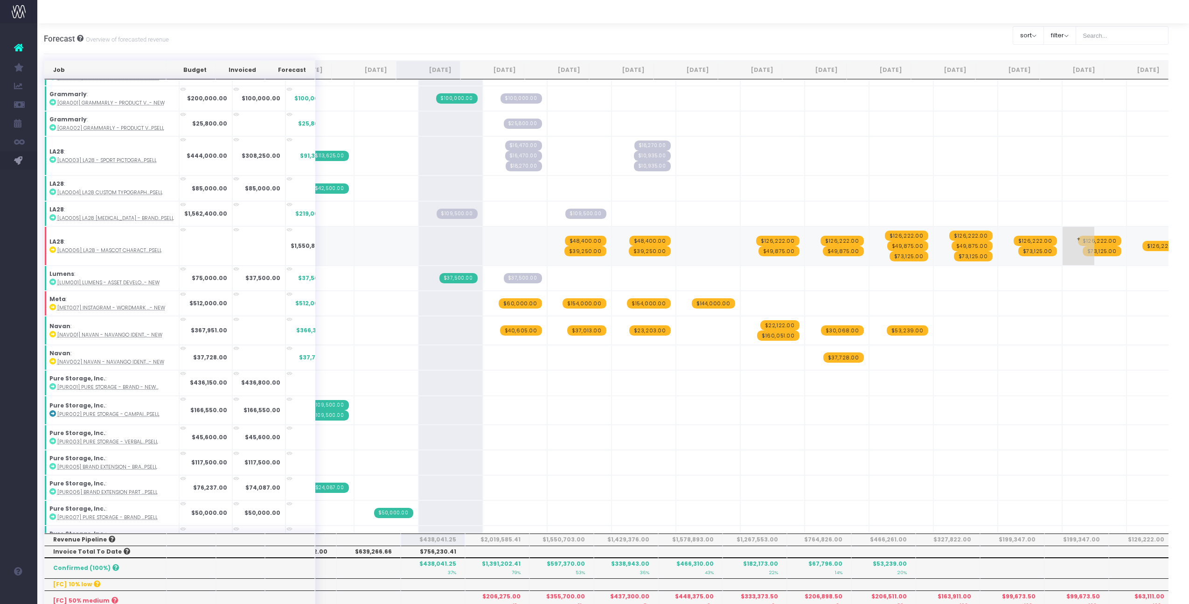
click at [1063, 252] on span "+" at bounding box center [1079, 246] width 32 height 38
type input "33,750"
click at [1063, 258] on span "+" at bounding box center [1079, 246] width 32 height 38
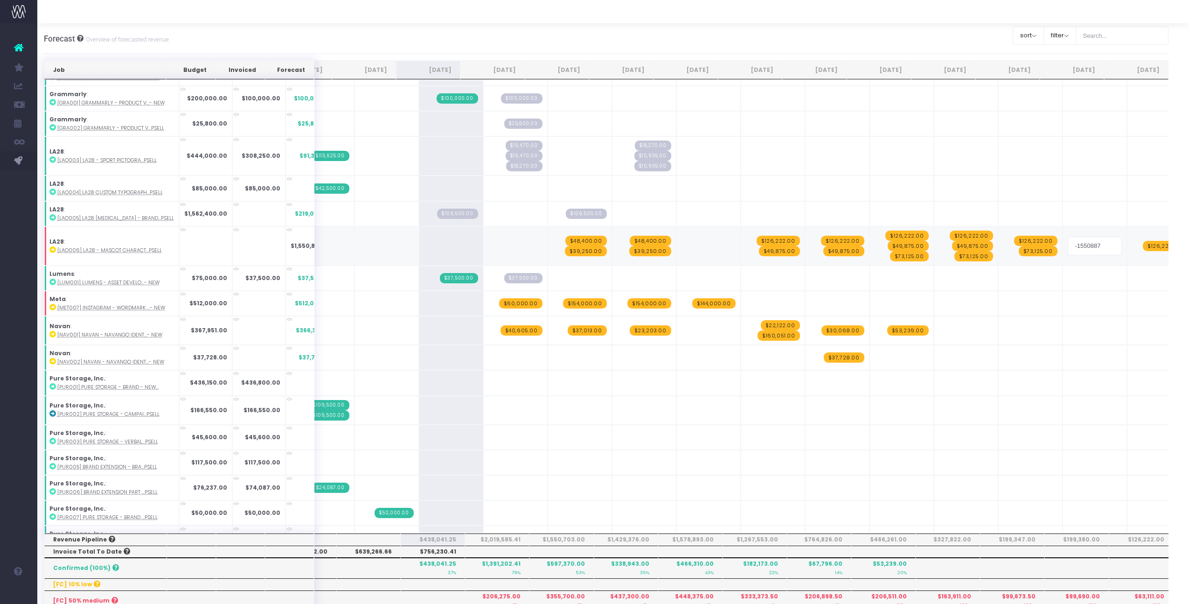
click at [1095, 253] on div "Job Budget Invoiced Forecast [DATE] [DATE] [DATE] Sep [DATE] Nov [DATE] Jan [DA…" at bounding box center [607, 536] width 1126 height 953
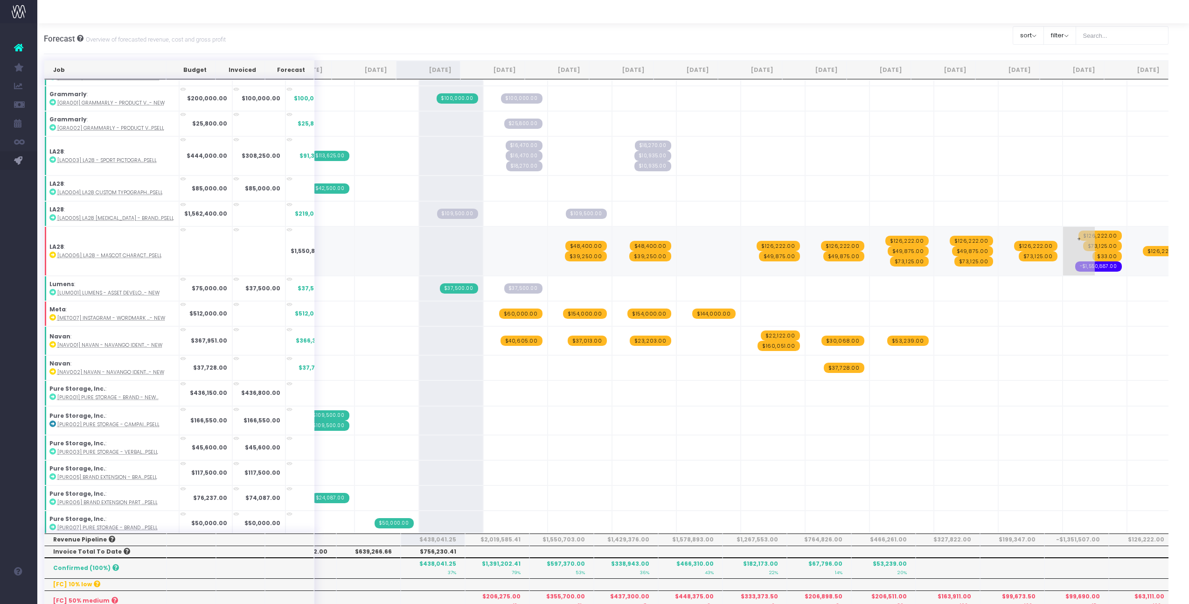
click at [1079, 264] on span "-$1,550,887.00" at bounding box center [1099, 266] width 46 height 10
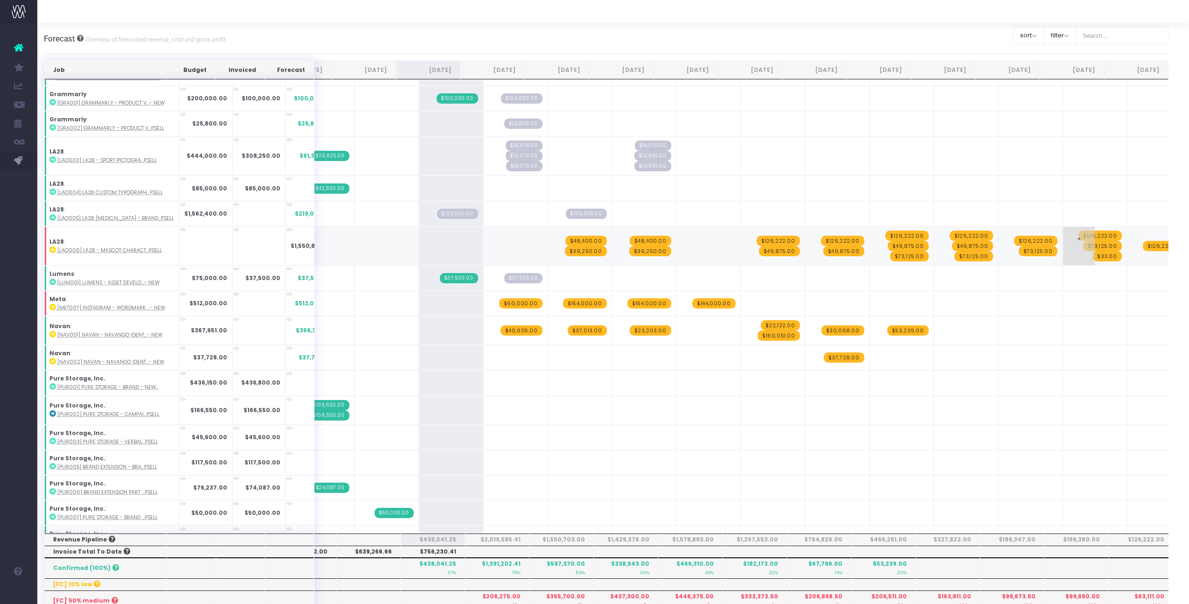
click at [1093, 252] on span "$33.00" at bounding box center [1107, 256] width 29 height 10
click at [1068, 245] on input "33,750" at bounding box center [1095, 246] width 54 height 19
type input "33750"
click at [1129, 256] on span "+" at bounding box center [1145, 246] width 32 height 38
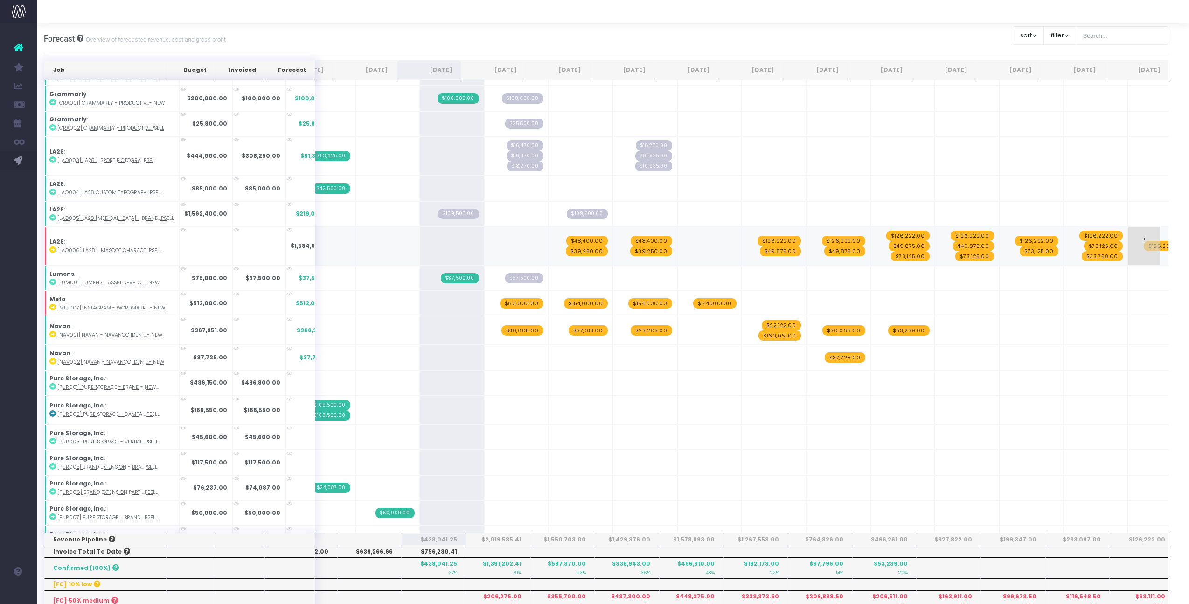
click at [1129, 256] on span "+" at bounding box center [1145, 246] width 32 height 38
type input "33,750"
click at [1157, 252] on span "$33.00" at bounding box center [1171, 251] width 29 height 10
click at [1133, 246] on input "33" at bounding box center [1160, 246] width 54 height 19
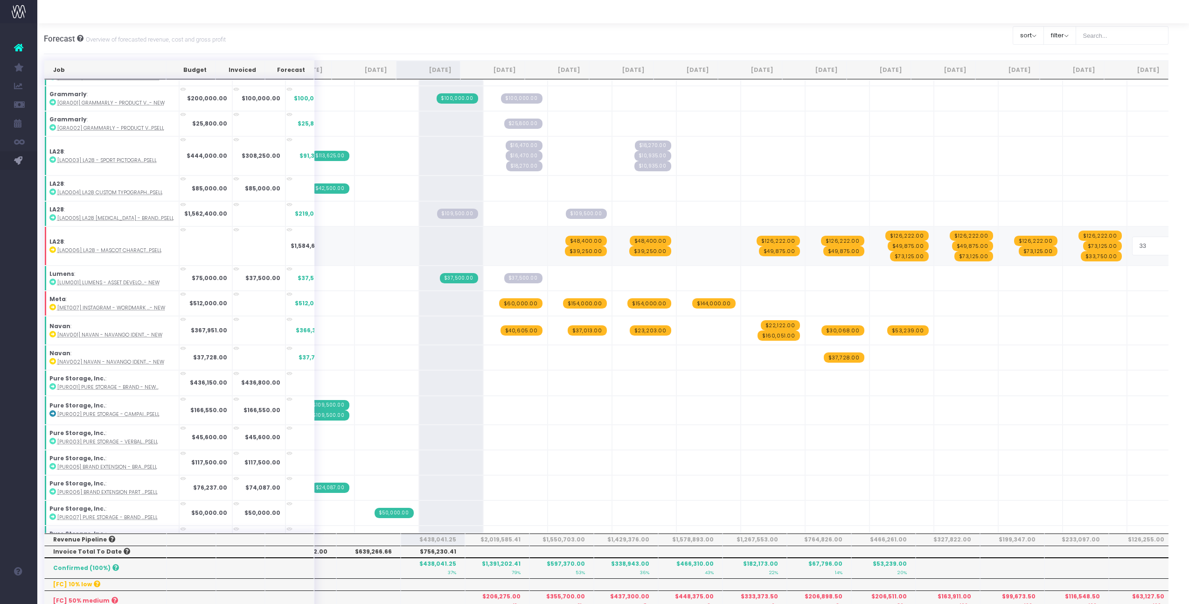
type input "3"
type input "33750"
click at [1063, 243] on span "+" at bounding box center [1079, 246] width 32 height 38
click at [1068, 243] on input "50,050" at bounding box center [1095, 246] width 54 height 19
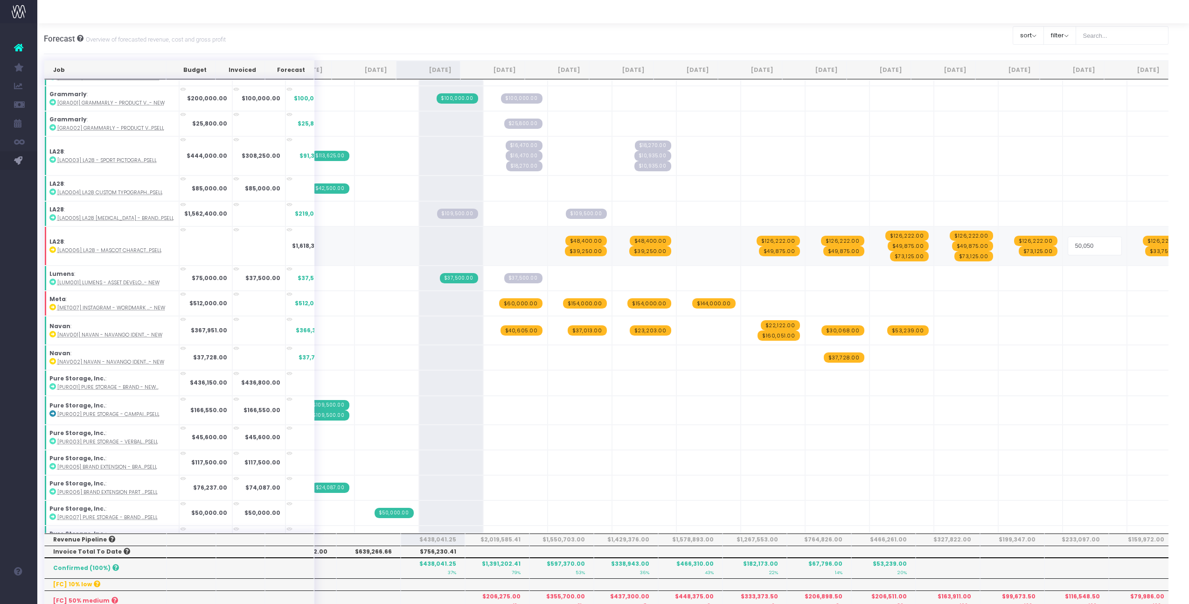
type input "50050"
click at [1068, 243] on input "50050" at bounding box center [1095, 246] width 54 height 19
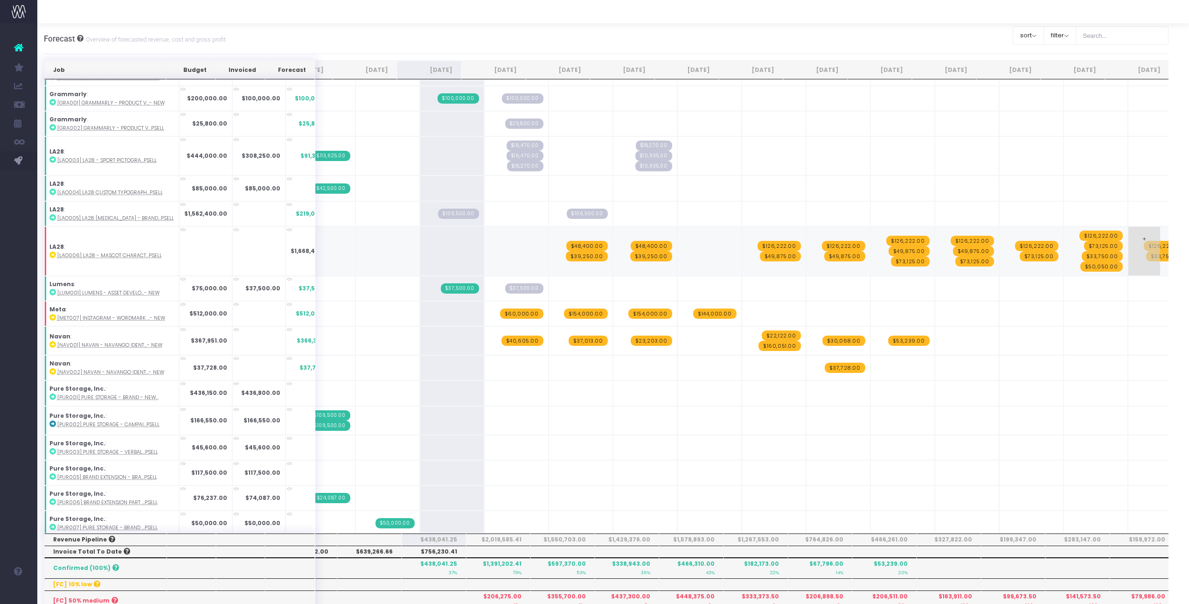
click at [1129, 258] on span "+" at bounding box center [1145, 251] width 32 height 49
type input "50050"
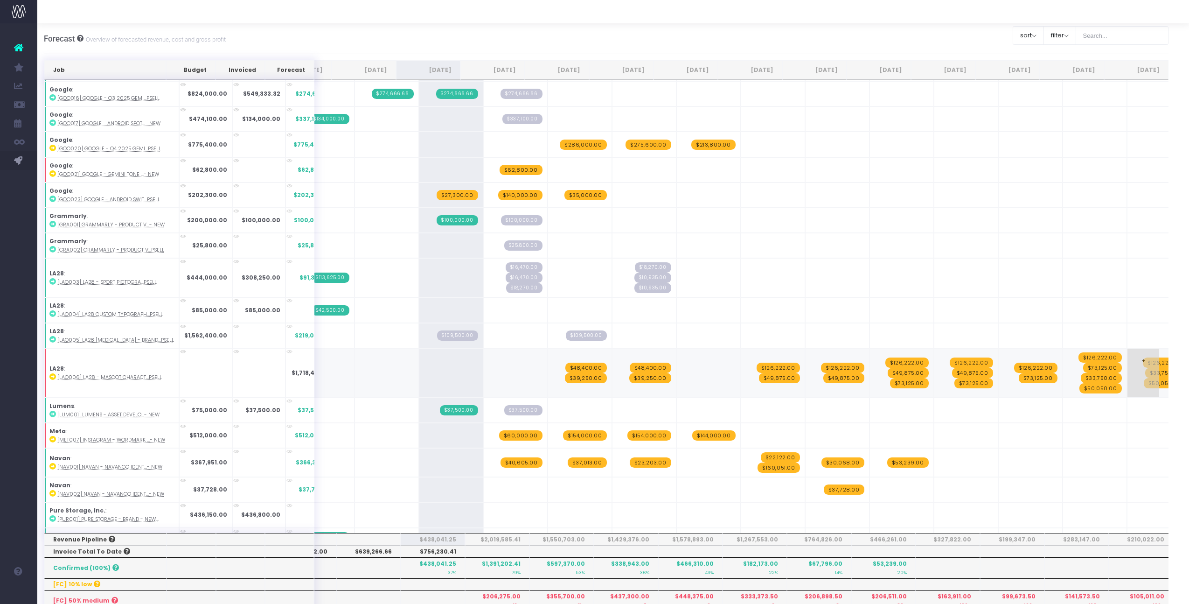
click at [1128, 390] on span "+" at bounding box center [1144, 373] width 32 height 49
type input "93474"
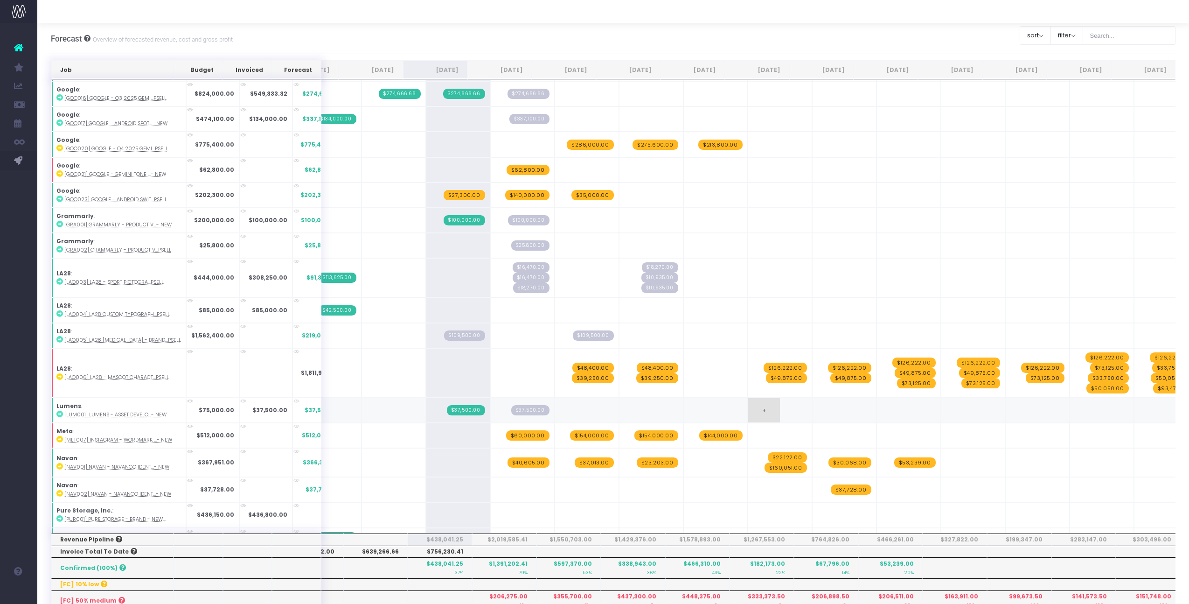
scroll to position [0, 7]
